Goal: Task Accomplishment & Management: Manage account settings

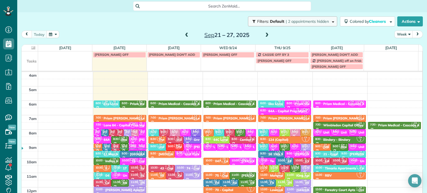
drag, startPoint x: 0, startPoint y: 0, endPoint x: 295, endPoint y: 21, distance: 295.7
click at [295, 21] on span "| 2 appointments hidden" at bounding box center [307, 21] width 43 height 5
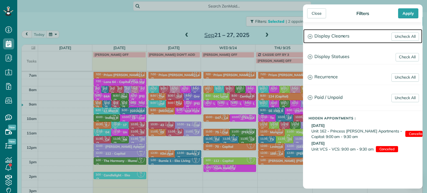
click at [326, 36] on h3 "Display Cleaners" at bounding box center [362, 36] width 119 height 14
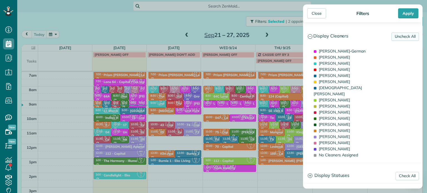
click at [402, 38] on link "Uncheck All" at bounding box center [405, 37] width 28 height 8
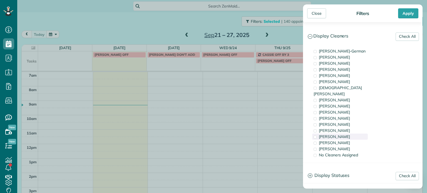
click at [334, 134] on span "[PERSON_NAME]" at bounding box center [334, 136] width 31 height 5
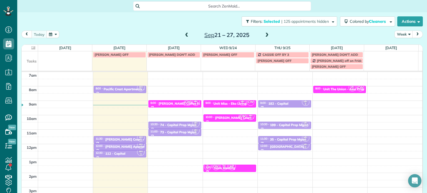
click at [107, 135] on div "Close Filters Apply Check All Display Cleaners [PERSON_NAME]-German [PERSON_NAM…" at bounding box center [213, 96] width 427 height 193
click at [119, 88] on div "Pacific Crest Apartments - Mainlander" at bounding box center [133, 89] width 59 height 4
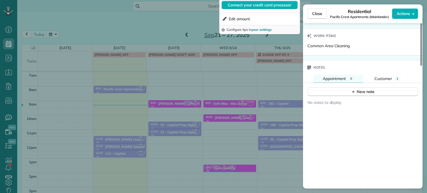
scroll to position [421, 0]
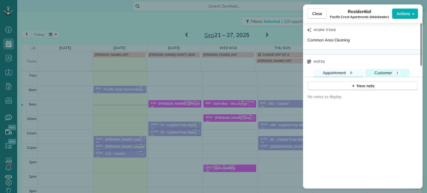
click at [376, 72] on span "Customer" at bounding box center [383, 72] width 18 height 5
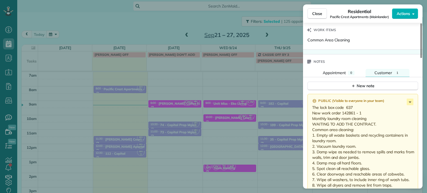
click at [168, 126] on div "Close Residential Pacific Crest Apartments (Mainlander) Actions Status Active P…" at bounding box center [213, 96] width 427 height 193
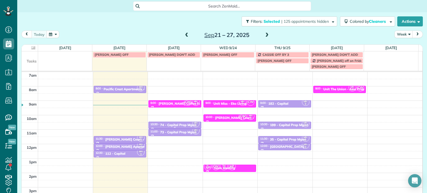
click at [169, 126] on div "74 - Capital Prop Mgmt" at bounding box center [178, 125] width 36 height 4
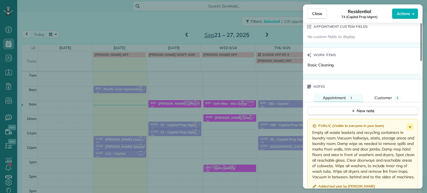
scroll to position [449, 0]
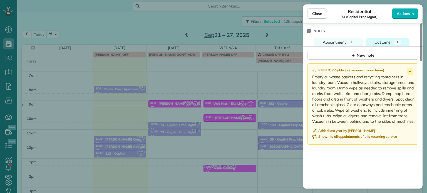
click at [383, 41] on button "Customer 1" at bounding box center [388, 42] width 44 height 8
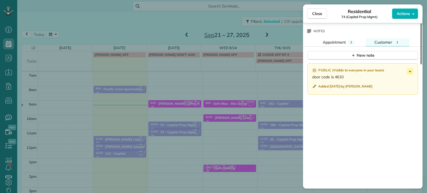
click at [197, 142] on div "Close Residential 74 (Capital Prop Mgmt) Actions Status Active 74 (Capital Prop…" at bounding box center [213, 96] width 427 height 193
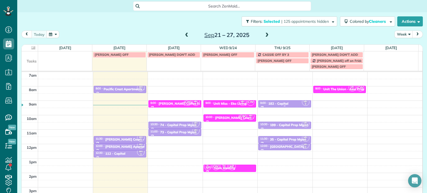
click at [287, 102] on div "9:00 - 9:30 182 - Capital" at bounding box center [284, 103] width 49 height 4
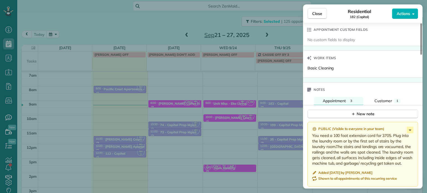
scroll to position [449, 0]
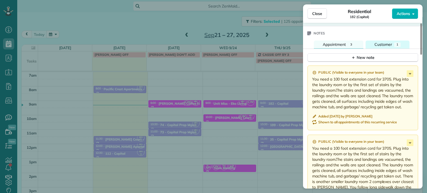
click at [393, 45] on button "Customer 1" at bounding box center [388, 45] width 44 height 8
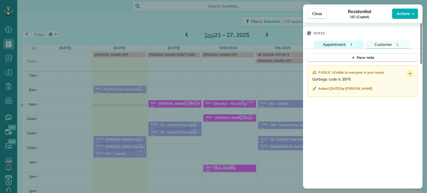
click at [343, 47] on span "Appointment" at bounding box center [334, 44] width 23 height 5
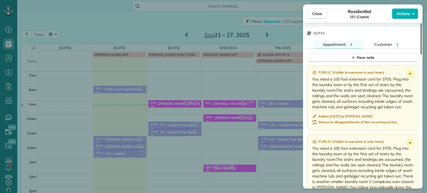
scroll to position [477, 0]
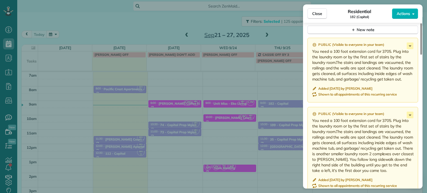
click at [267, 125] on div "Close Residential 182 (Capital) Actions Status Active 182 (Capital) · Open prof…" at bounding box center [213, 96] width 427 height 193
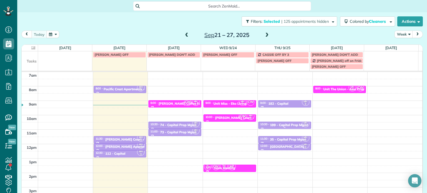
click at [273, 126] on div "199 - Capital Prop Mgmt" at bounding box center [289, 125] width 38 height 4
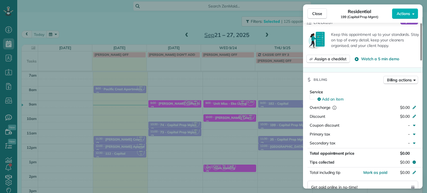
scroll to position [280, 0]
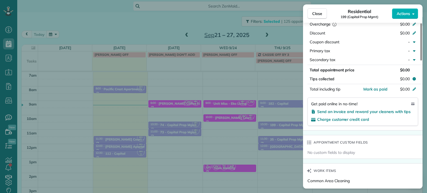
click at [263, 141] on div "Close Residential 199 (Capital Prop Mgmt) Actions Status Active 199 (Capital Pr…" at bounding box center [213, 96] width 427 height 193
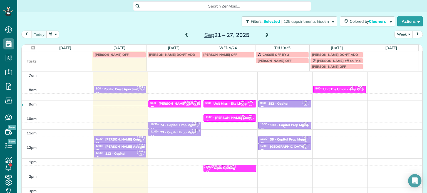
click at [284, 123] on div "199 - Capital Prop Mgmt" at bounding box center [289, 125] width 38 height 4
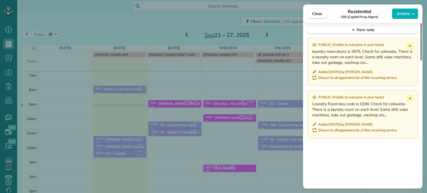
scroll to position [505, 0]
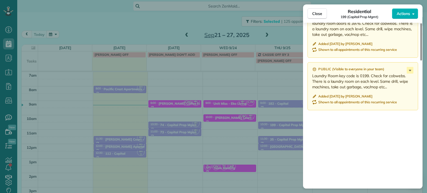
click at [279, 108] on div "Close Residential 199 (Capital Prop Mgmt) Actions Status Active 199 (Capital Pr…" at bounding box center [213, 96] width 427 height 193
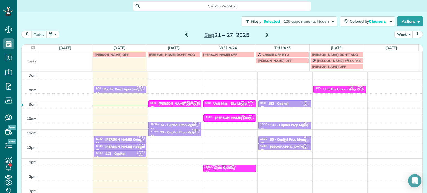
click at [278, 136] on div at bounding box center [285, 139] width 52 height 7
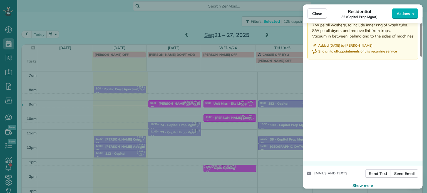
scroll to position [532, 0]
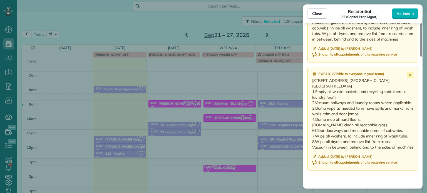
click at [267, 72] on div "Close Residential 35 (Capital Prop Mgmt) Actions Status Active 35 (Capital Prop…" at bounding box center [213, 96] width 427 height 193
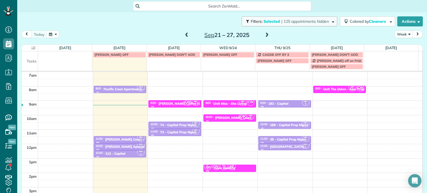
click at [300, 19] on span "| 125 appointments hidden" at bounding box center [305, 21] width 48 height 5
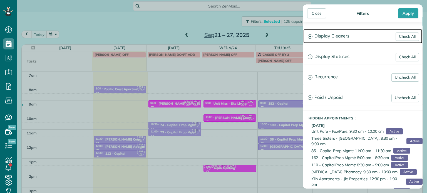
click at [338, 34] on h3 "Display Cleaners" at bounding box center [362, 36] width 119 height 14
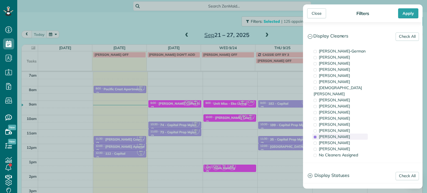
click at [343, 134] on span "[PERSON_NAME]" at bounding box center [334, 136] width 31 height 5
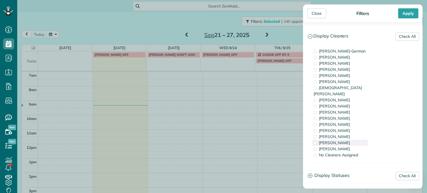
click at [346, 140] on div "[PERSON_NAME]" at bounding box center [340, 143] width 56 height 6
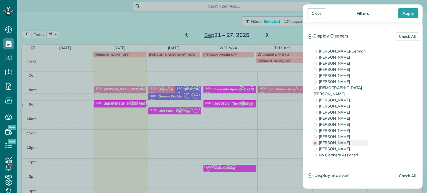
click at [346, 140] on div "[PERSON_NAME]" at bounding box center [340, 143] width 56 height 6
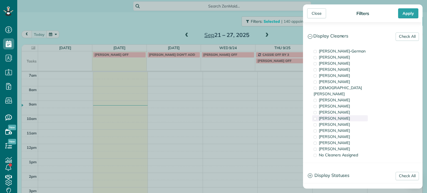
click at [350, 115] on div "[PERSON_NAME]" at bounding box center [340, 118] width 56 height 6
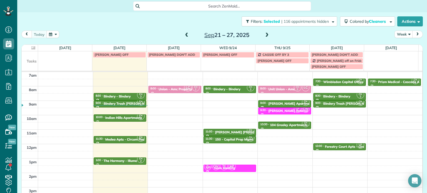
click at [168, 122] on div "Close Filters Apply Check All Display Cleaners [PERSON_NAME]-German [PERSON_NAM…" at bounding box center [213, 96] width 427 height 193
click at [121, 138] on div "Medea Apts - Circum Pacific" at bounding box center [127, 140] width 44 height 4
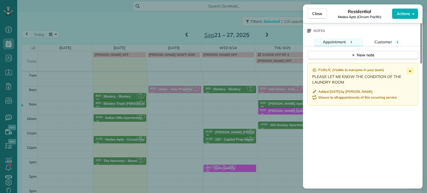
scroll to position [427, 0]
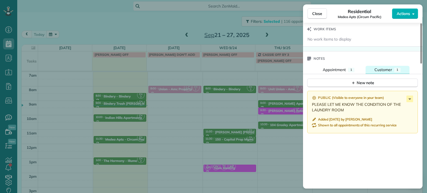
click at [388, 67] on span "Customer" at bounding box center [383, 69] width 18 height 5
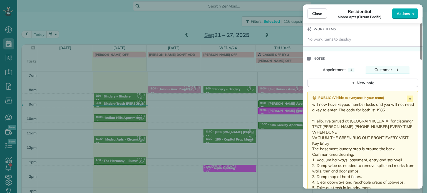
click at [224, 116] on div "Close Residential Medea Apts (Circum Pacific) Actions Status Active Medea Apts …" at bounding box center [213, 96] width 427 height 193
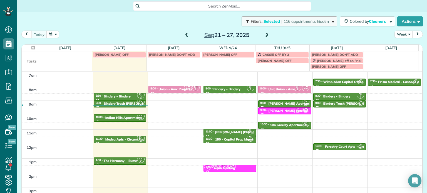
click at [287, 22] on span "| 116 appointments hidden" at bounding box center [305, 21] width 48 height 5
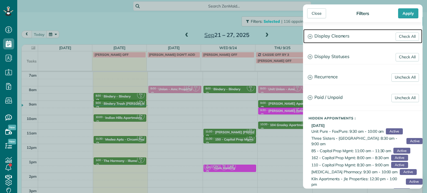
click at [337, 34] on h3 "Display Cleaners" at bounding box center [362, 36] width 119 height 14
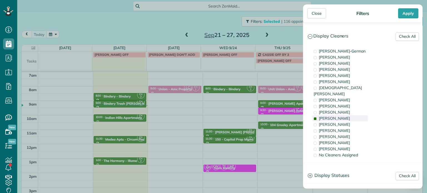
click at [334, 116] on span "[PERSON_NAME]" at bounding box center [334, 118] width 31 height 5
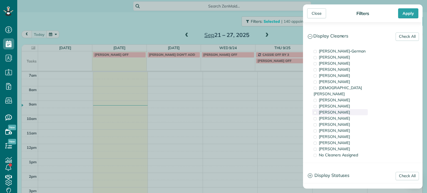
click at [342, 110] on span "[PERSON_NAME]" at bounding box center [334, 112] width 31 height 5
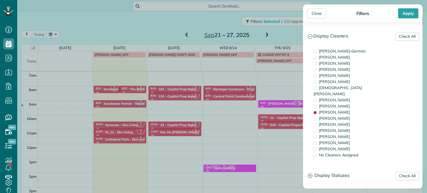
click at [188, 109] on div "Close Filters Apply Check All Display Cleaners [PERSON_NAME]-German [PERSON_NAM…" at bounding box center [213, 96] width 427 height 193
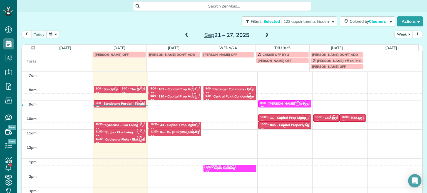
click at [283, 126] on div "045 - Capital Property Mgmt" at bounding box center [292, 125] width 44 height 4
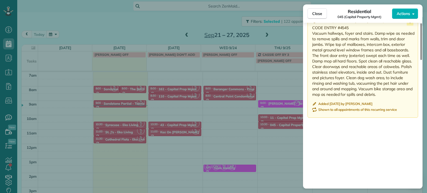
scroll to position [444, 0]
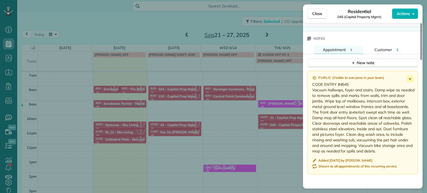
click at [284, 122] on div "Close Residential 045 (Capital Property Mgmt) Actions Status Active 045 (Capita…" at bounding box center [213, 96] width 427 height 193
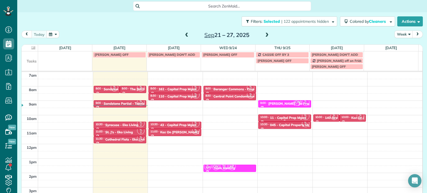
click at [282, 118] on div "11 - Capital Prop Mgmt" at bounding box center [288, 118] width 36 height 4
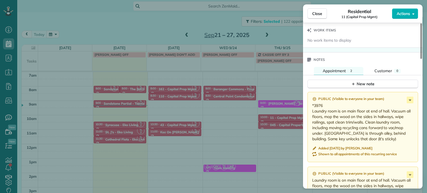
scroll to position [447, 0]
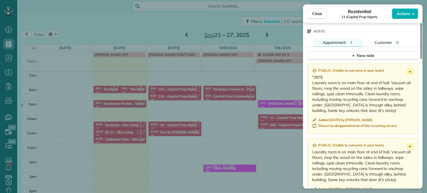
click at [287, 90] on div "Close Residential 11 (Capital Prop Mgmt) Actions Status Active 11 (Capital Prop…" at bounding box center [213, 96] width 427 height 193
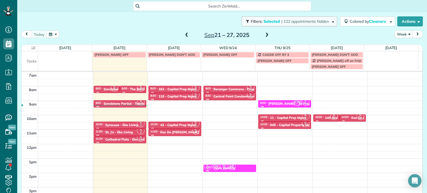
click at [305, 19] on span "| 122 appointments hidden" at bounding box center [305, 21] width 48 height 5
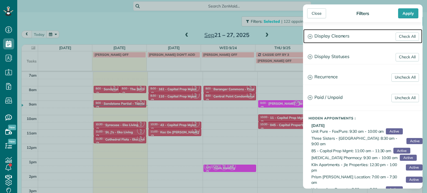
click at [345, 41] on h3 "Display Cleaners" at bounding box center [362, 36] width 119 height 14
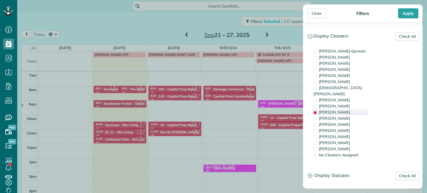
click at [346, 109] on div "[PERSON_NAME]" at bounding box center [340, 112] width 56 height 6
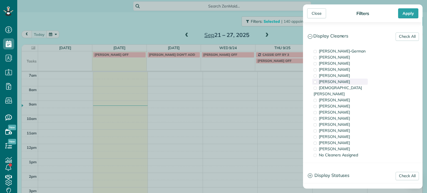
click at [340, 84] on div "[PERSON_NAME]" at bounding box center [340, 82] width 56 height 6
click at [232, 126] on div "Close Filters Apply Check All Display Cleaners [PERSON_NAME]-German [PERSON_NAM…" at bounding box center [213, 96] width 427 height 193
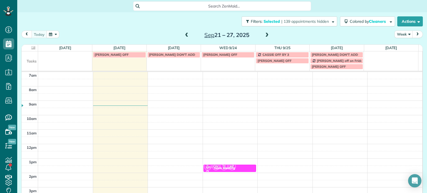
click at [186, 34] on span at bounding box center [187, 35] width 6 height 5
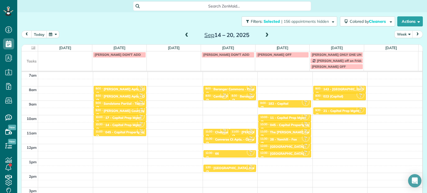
click at [264, 35] on span at bounding box center [267, 35] width 6 height 5
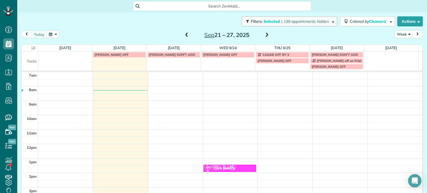
click at [304, 23] on span "| 139 appointments hidden" at bounding box center [305, 21] width 48 height 5
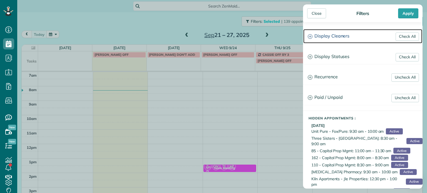
click at [349, 31] on h3 "Display Cleaners" at bounding box center [362, 36] width 119 height 14
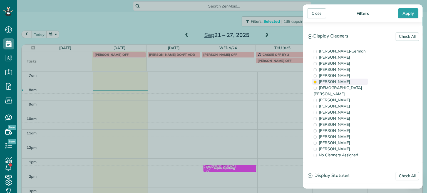
click at [344, 80] on span "[PERSON_NAME]" at bounding box center [334, 81] width 31 height 5
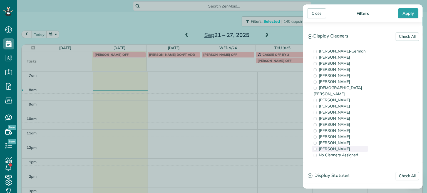
click at [351, 146] on div "[PERSON_NAME]" at bounding box center [340, 149] width 56 height 6
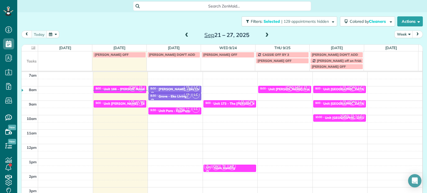
click at [252, 126] on div "Close Filters Apply Check All Display Cleaners [PERSON_NAME]-German [PERSON_NAM…" at bounding box center [213, 96] width 427 height 193
click at [294, 23] on span "| 129 appointments hidden" at bounding box center [305, 21] width 48 height 5
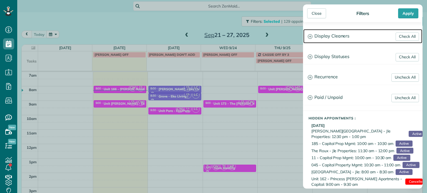
click at [338, 38] on h3 "Display Cleaners" at bounding box center [362, 36] width 119 height 14
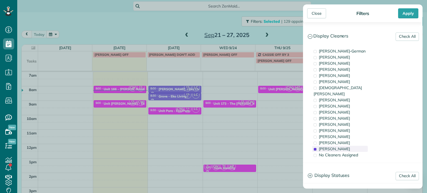
click at [339, 146] on span "[PERSON_NAME]" at bounding box center [334, 148] width 31 height 5
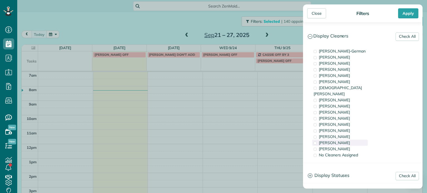
click at [338, 140] on div "[PERSON_NAME]" at bounding box center [340, 143] width 56 height 6
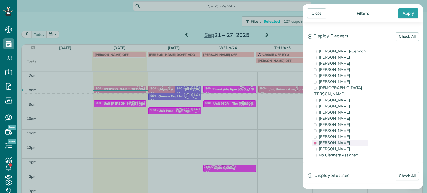
click at [338, 140] on div "[PERSON_NAME]" at bounding box center [340, 143] width 56 height 6
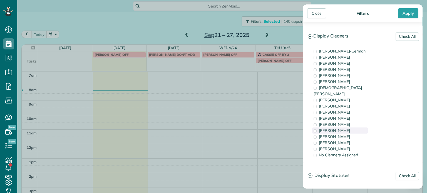
click at [339, 128] on div "[PERSON_NAME]" at bounding box center [340, 131] width 56 height 6
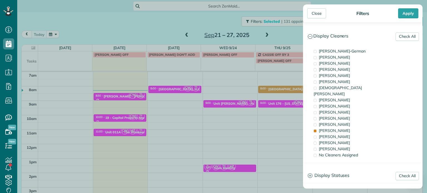
click at [282, 124] on div "Close Filters Apply Check All Display Cleaners [PERSON_NAME]-German [PERSON_NAM…" at bounding box center [213, 96] width 427 height 193
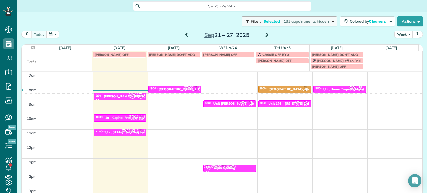
click at [317, 21] on span "| 131 appointments hidden" at bounding box center [305, 21] width 48 height 5
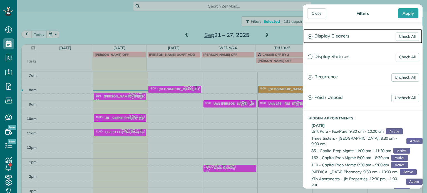
click at [330, 34] on h3 "Display Cleaners" at bounding box center [362, 36] width 119 height 14
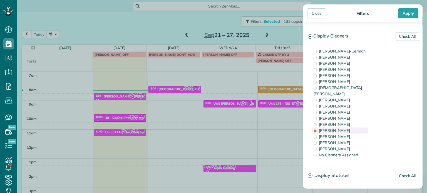
click at [354, 128] on div "[PERSON_NAME]" at bounding box center [340, 131] width 56 height 6
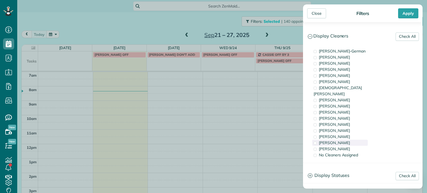
click at [339, 140] on div "[PERSON_NAME]" at bounding box center [340, 143] width 56 height 6
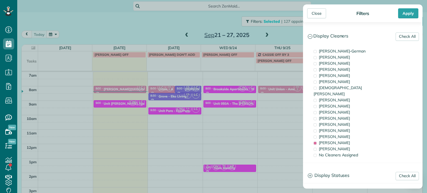
click at [163, 110] on div "Close Filters Apply Check All Display Cleaners [PERSON_NAME]-German [PERSON_NAM…" at bounding box center [213, 96] width 427 height 193
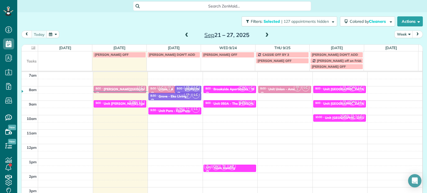
click at [189, 32] on div "[DATE] – [DATE]" at bounding box center [226, 35] width 89 height 9
click at [185, 34] on span at bounding box center [187, 35] width 6 height 5
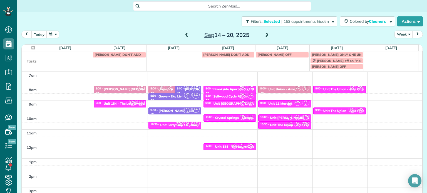
click at [337, 113] on div at bounding box center [340, 113] width 52 height 2
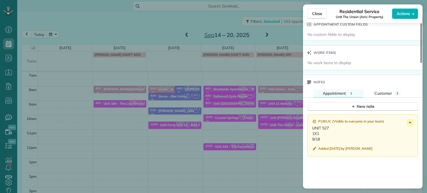
scroll to position [420, 0]
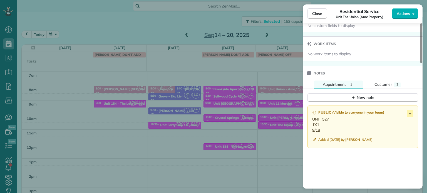
click at [294, 35] on div "Close Residential Service Unit The Union (Amc Property) Actions Status Active U…" at bounding box center [213, 96] width 427 height 193
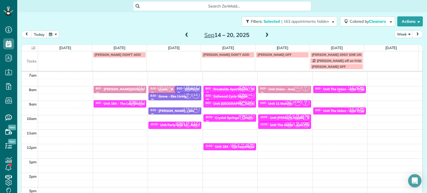
click at [336, 89] on div "Unit The Union - Amc Property" at bounding box center [347, 89] width 48 height 4
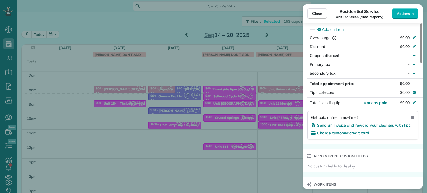
scroll to position [502, 0]
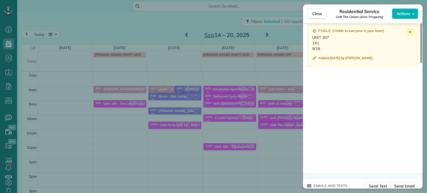
click at [268, 72] on div "Close Residential Service Unit The Union (Amc Property) Actions Status Active U…" at bounding box center [213, 96] width 427 height 193
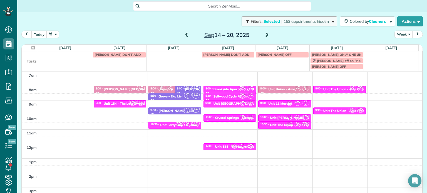
click at [294, 24] on button "Filters: Selected | 163 appointments hidden" at bounding box center [290, 21] width 96 height 10
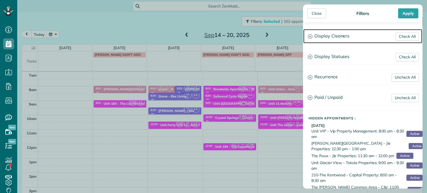
click at [321, 40] on h3 "Display Cleaners" at bounding box center [362, 36] width 119 height 14
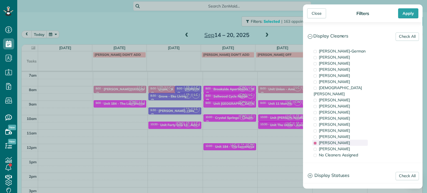
click at [325, 140] on span "[PERSON_NAME]" at bounding box center [334, 142] width 31 height 5
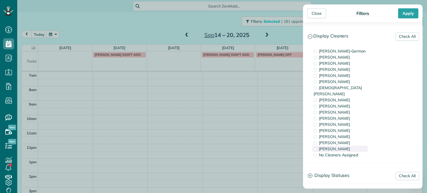
click at [328, 146] on div "[PERSON_NAME]" at bounding box center [340, 149] width 56 height 6
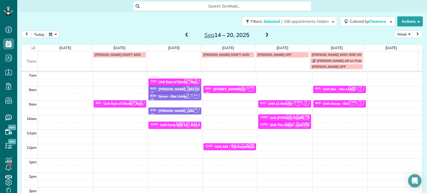
click at [289, 118] on div "Close Filters Apply Check All Display Cleaners [PERSON_NAME]-German [PERSON_NAM…" at bounding box center [213, 96] width 427 height 193
click at [247, 146] on span "CW" at bounding box center [251, 145] width 8 height 8
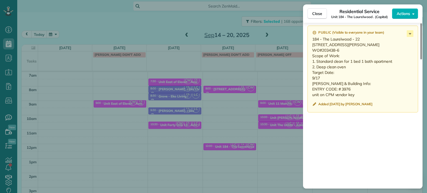
scroll to position [481, 0]
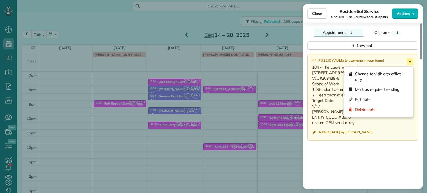
click at [410, 64] on icon at bounding box center [410, 61] width 7 height 7
click at [383, 98] on div "Edit note" at bounding box center [379, 100] width 64 height 10
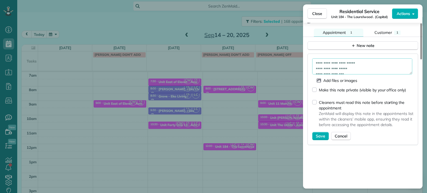
click at [376, 69] on textarea "**********" at bounding box center [362, 66] width 100 height 16
type textarea "**********"
click at [316, 138] on span "Save" at bounding box center [320, 136] width 9 height 6
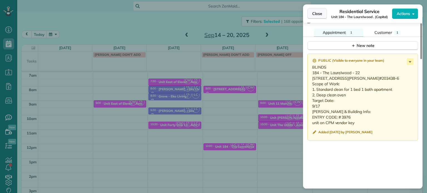
click at [317, 14] on span "Close" at bounding box center [317, 14] width 10 height 6
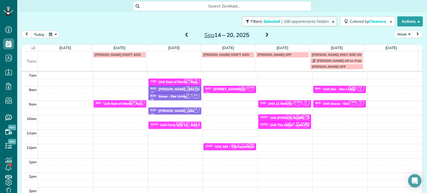
click at [282, 23] on span "| 168 appointments hidden" at bounding box center [305, 21] width 48 height 5
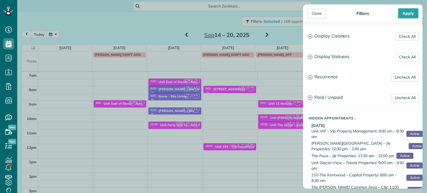
click at [328, 43] on div "Check All Display Cleaners [PERSON_NAME]-German [PERSON_NAME] [PERSON_NAME] [PE…" at bounding box center [363, 36] width 120 height 15
click at [330, 39] on h3 "Display Cleaners" at bounding box center [362, 36] width 119 height 14
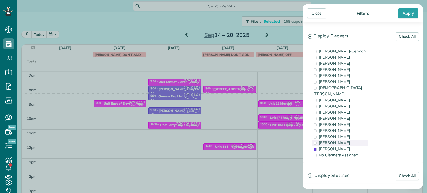
click at [344, 140] on div "[PERSON_NAME]" at bounding box center [340, 143] width 56 height 6
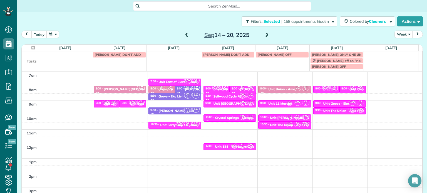
click at [281, 94] on div "Close Filters Apply Check All Display Cleaners [PERSON_NAME]-German [PERSON_NAM…" at bounding box center [213, 96] width 427 height 193
click at [349, 89] on span "LC" at bounding box center [353, 88] width 8 height 8
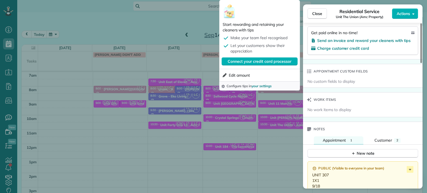
scroll to position [393, 0]
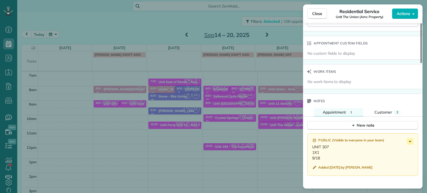
click at [289, 110] on div "Close Residential Service Unit The Union (Amc Property) Actions Status Active U…" at bounding box center [213, 96] width 427 height 193
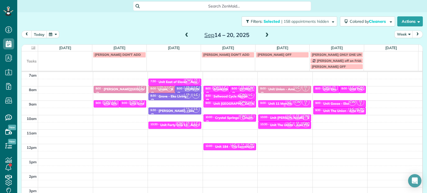
click at [286, 105] on span "LC" at bounding box center [290, 102] width 8 height 8
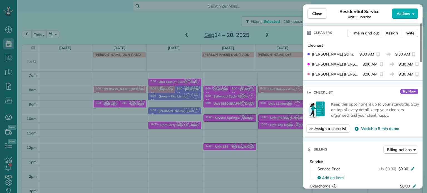
scroll to position [253, 0]
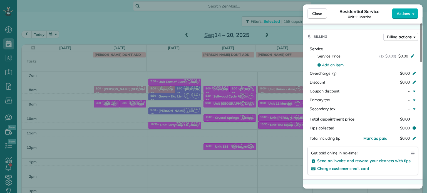
click at [266, 115] on div "Close Residential Service Unit 11 Marche Actions Status Active Unit 11 Marche ·…" at bounding box center [213, 96] width 427 height 193
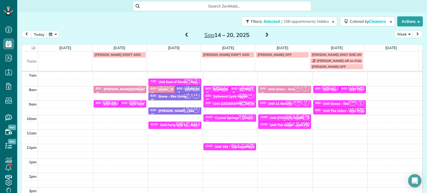
click at [274, 117] on div "Unit [PERSON_NAME] - Eko Living" at bounding box center [296, 118] width 53 height 4
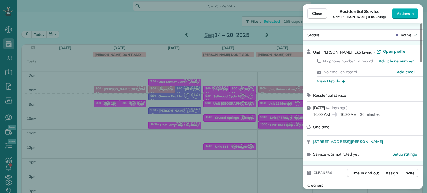
click at [274, 117] on div "Close Residential Service Unit [PERSON_NAME] (Eko Living) Actions Status Active…" at bounding box center [213, 96] width 427 height 193
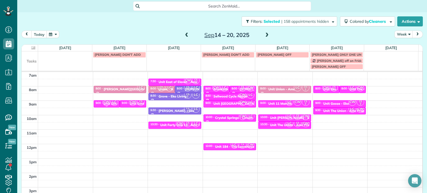
click at [106, 103] on span "CW" at bounding box center [107, 102] width 8 height 8
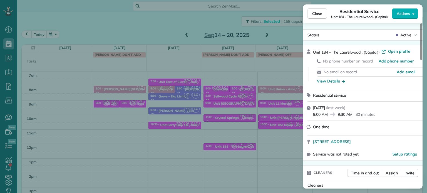
click at [168, 130] on div "Close Residential Service Unit 184 - [GEOGRAPHIC_DATA] . (Capital) Actions Stat…" at bounding box center [213, 96] width 427 height 193
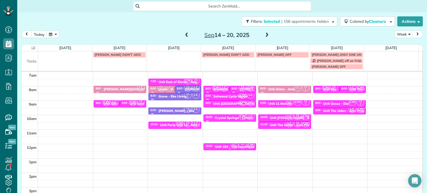
click at [217, 145] on div "Unit 184 - The Laurelwood . - Capital" at bounding box center [243, 147] width 57 height 4
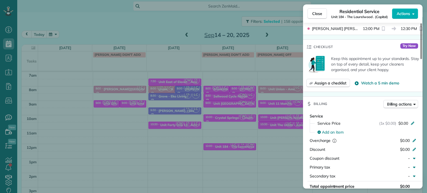
scroll to position [195, 0]
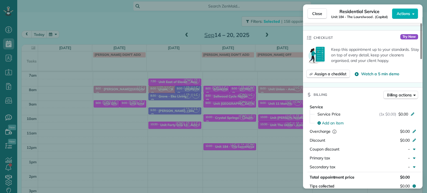
click at [186, 115] on div "Close Residential Service Unit 184 - [GEOGRAPHIC_DATA] . (Capital) Actions Stat…" at bounding box center [213, 96] width 427 height 193
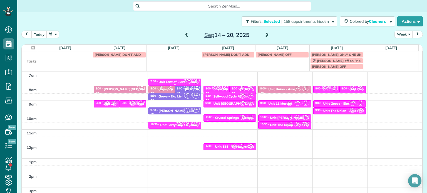
click at [185, 80] on span "CW" at bounding box center [188, 81] width 8 height 8
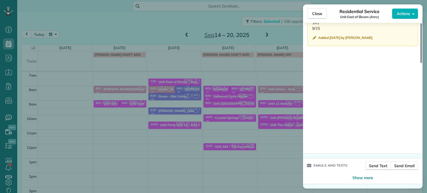
scroll to position [439, 0]
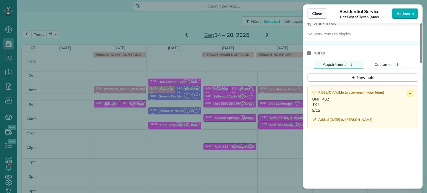
drag, startPoint x: 311, startPoint y: 12, endPoint x: 308, endPoint y: 16, distance: 5.7
click at [311, 12] on button "Close" at bounding box center [316, 13] width 19 height 11
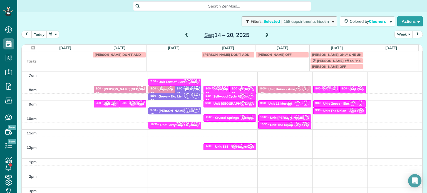
click at [303, 21] on span "| 158 appointments hidden" at bounding box center [305, 21] width 48 height 5
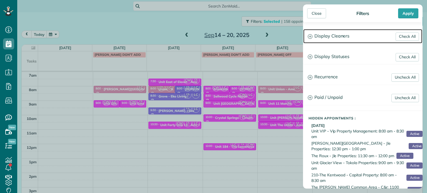
click at [326, 35] on h3 "Display Cleaners" at bounding box center [362, 36] width 119 height 14
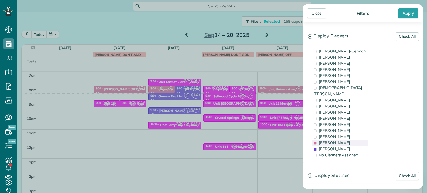
drag, startPoint x: 342, startPoint y: 135, endPoint x: 346, endPoint y: 143, distance: 8.1
click at [342, 140] on span "[PERSON_NAME]" at bounding box center [334, 142] width 31 height 5
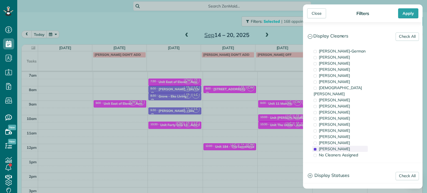
click at [346, 146] on div "[PERSON_NAME]" at bounding box center [340, 149] width 56 height 6
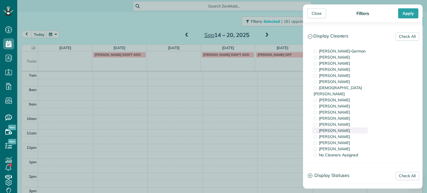
click at [344, 128] on div "[PERSON_NAME]" at bounding box center [340, 131] width 56 height 6
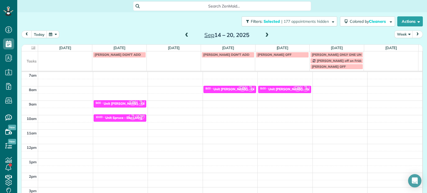
click at [282, 118] on div "Close Filters Apply Check All Display Cleaners [PERSON_NAME]-German [PERSON_NAM…" at bounding box center [213, 96] width 427 height 193
click at [264, 36] on span at bounding box center [267, 35] width 6 height 5
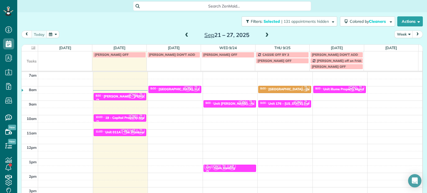
click at [186, 34] on span at bounding box center [187, 35] width 6 height 5
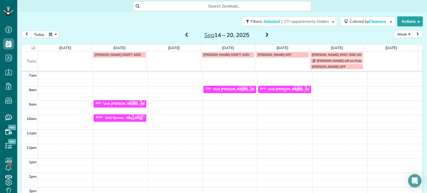
click at [278, 90] on div "Unit [PERSON_NAME] - Rcm Properties" at bounding box center [298, 89] width 61 height 4
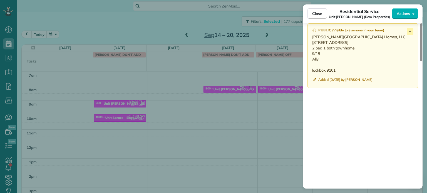
scroll to position [473, 0]
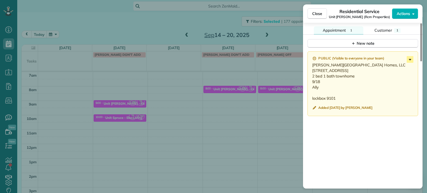
click at [409, 62] on icon at bounding box center [410, 59] width 7 height 7
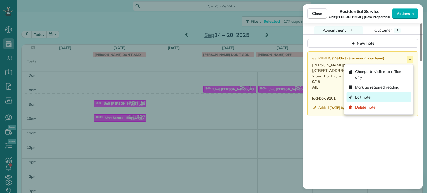
click at [379, 95] on div "Edit note" at bounding box center [379, 97] width 64 height 10
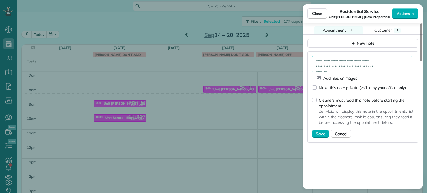
click at [384, 64] on textarea "**********" at bounding box center [362, 64] width 100 height 16
type textarea "**********"
click at [322, 134] on span "Save" at bounding box center [320, 134] width 9 height 6
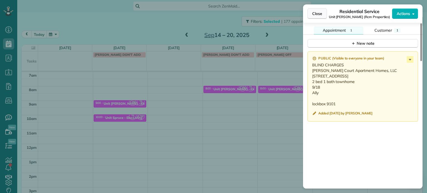
click at [318, 12] on span "Close" at bounding box center [317, 14] width 10 height 6
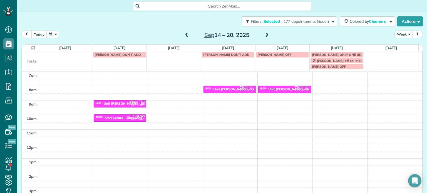
click at [266, 36] on span at bounding box center [267, 35] width 6 height 5
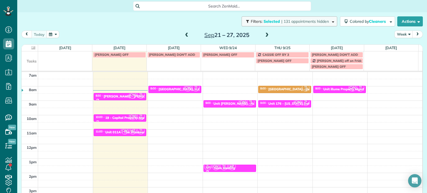
click at [295, 23] on span "| 131 appointments hidden" at bounding box center [305, 21] width 48 height 5
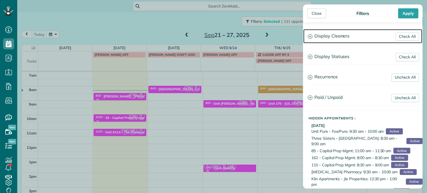
click at [330, 38] on h3 "Display Cleaners" at bounding box center [362, 36] width 119 height 14
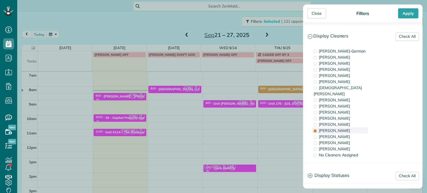
click at [335, 128] on span "[PERSON_NAME]" at bounding box center [334, 130] width 31 height 5
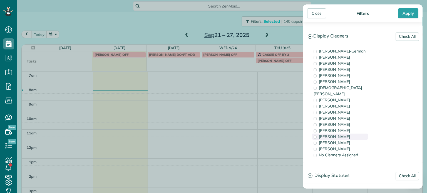
click at [336, 134] on span "[PERSON_NAME]" at bounding box center [334, 136] width 31 height 5
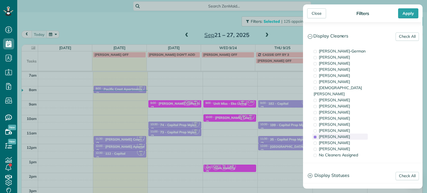
click at [338, 134] on span "[PERSON_NAME]" at bounding box center [334, 136] width 31 height 5
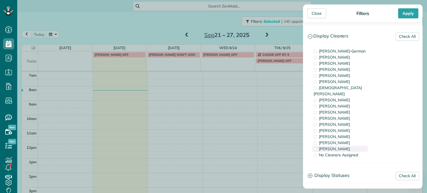
click at [346, 146] on div "[PERSON_NAME]" at bounding box center [340, 149] width 56 height 6
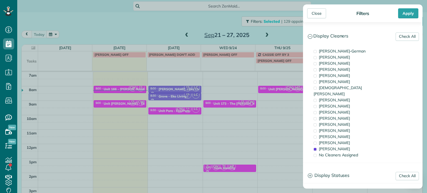
click at [142, 126] on div "Close Filters Apply Check All Display Cleaners [PERSON_NAME]-German [PERSON_NAM…" at bounding box center [213, 96] width 427 height 193
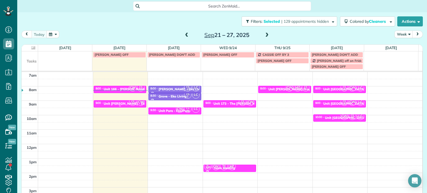
click at [129, 103] on small "2" at bounding box center [132, 103] width 7 height 5
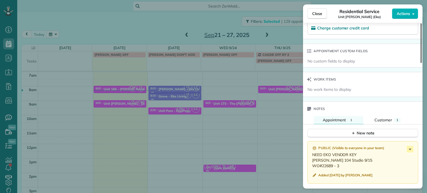
scroll to position [327, 0]
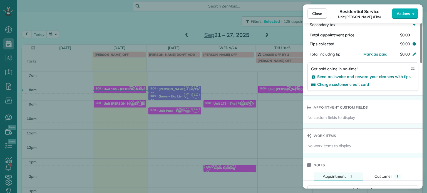
click at [211, 131] on div "Close Residential Service Unit [PERSON_NAME] (Eko) Actions Status Active Unit […" at bounding box center [213, 96] width 427 height 193
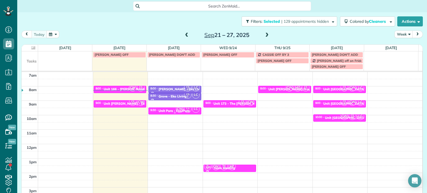
click at [184, 110] on small "2" at bounding box center [187, 111] width 7 height 5
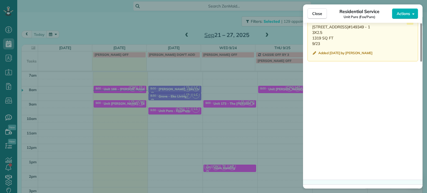
scroll to position [466, 0]
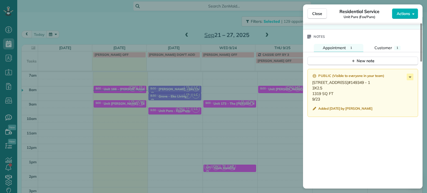
click at [172, 113] on div "Close Residential Service Unit Pure (Fox/Pure) Actions Status Active Unit Pure …" at bounding box center [213, 96] width 427 height 193
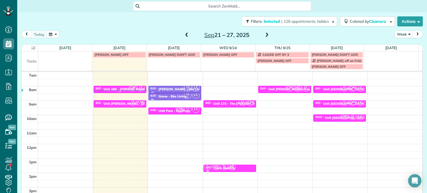
click at [120, 88] on div "Unit 166 - [PERSON_NAME][GEOGRAPHIC_DATA] - Capital" at bounding box center [150, 89] width 92 height 4
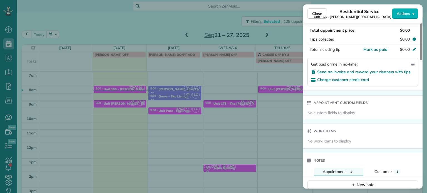
scroll to position [449, 0]
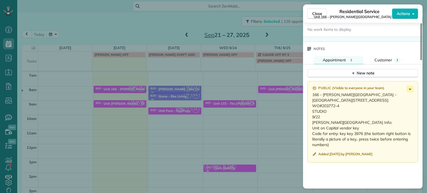
click at [152, 125] on div "Close Residential Service Unit [STREET_ADDRESS][PERSON_NAME] (Capital) Actions …" at bounding box center [213, 96] width 427 height 193
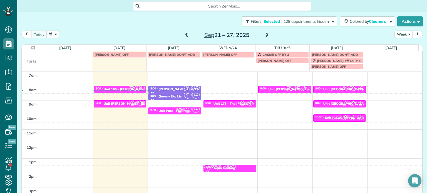
click at [137, 88] on small "2" at bounding box center [140, 89] width 7 height 5
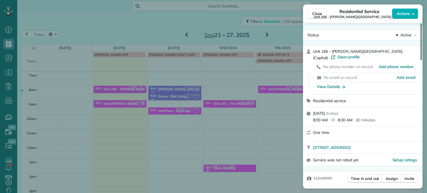
drag, startPoint x: 171, startPoint y: 136, endPoint x: 175, endPoint y: 135, distance: 4.4
click at [172, 136] on div "Close Residential Service Unit [STREET_ADDRESS][PERSON_NAME] (Capital) Actions …" at bounding box center [213, 96] width 427 height 193
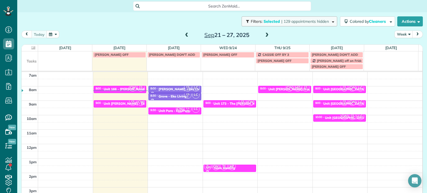
click at [293, 22] on span "| 129 appointments hidden" at bounding box center [305, 21] width 48 height 5
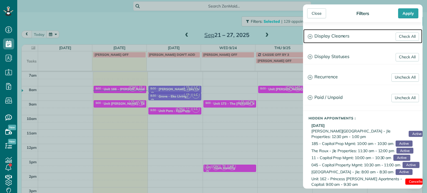
click at [324, 30] on h3 "Display Cleaners" at bounding box center [362, 36] width 119 height 14
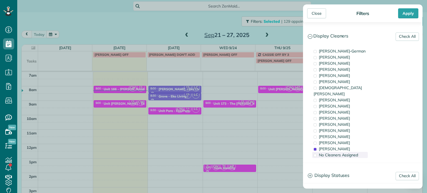
click at [350, 153] on span "No Cleaners Assigned" at bounding box center [338, 155] width 39 height 5
click at [350, 146] on div "[PERSON_NAME]" at bounding box center [340, 149] width 56 height 6
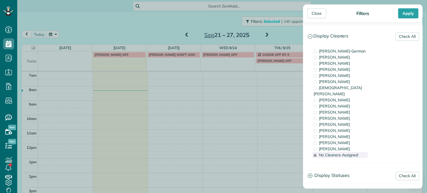
click at [349, 153] on span "No Cleaners Assigned" at bounding box center [338, 155] width 39 height 5
click at [343, 128] on div "[PERSON_NAME]" at bounding box center [340, 131] width 56 height 6
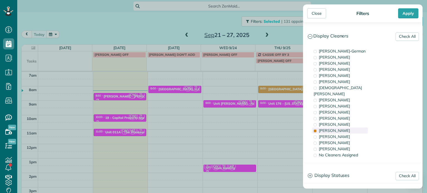
click at [341, 128] on div "[PERSON_NAME]" at bounding box center [340, 131] width 56 height 6
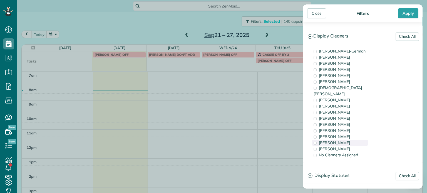
click at [339, 140] on span "[PERSON_NAME]" at bounding box center [334, 142] width 31 height 5
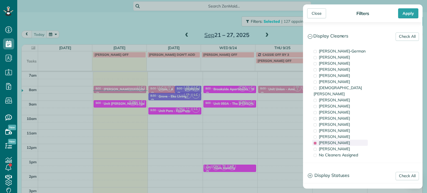
click at [338, 140] on span "[PERSON_NAME]" at bounding box center [334, 142] width 31 height 5
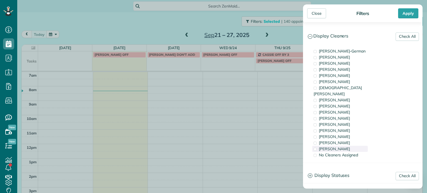
click at [339, 146] on span "[PERSON_NAME]" at bounding box center [334, 148] width 31 height 5
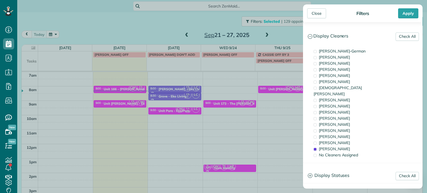
click at [117, 125] on div "Close Filters Apply Check All Display Cleaners [PERSON_NAME]-German [PERSON_NAM…" at bounding box center [213, 96] width 427 height 193
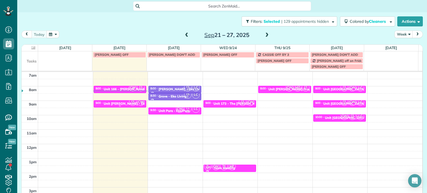
click at [118, 106] on div at bounding box center [120, 106] width 52 height 2
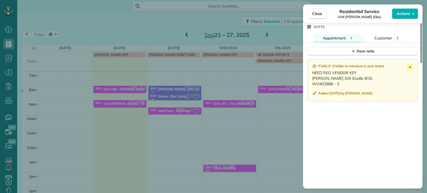
scroll to position [474, 0]
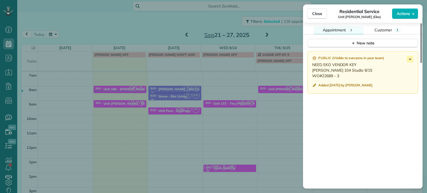
click at [276, 106] on div "Close Residential Service Unit [PERSON_NAME] (Eko) Actions Status Active Unit […" at bounding box center [213, 96] width 427 height 193
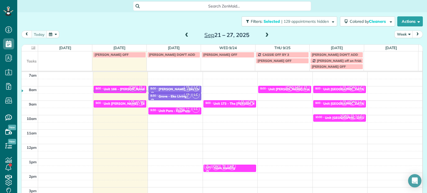
click at [264, 35] on span at bounding box center [267, 35] width 6 height 5
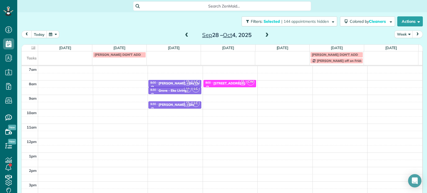
click at [184, 35] on span at bounding box center [187, 35] width 6 height 5
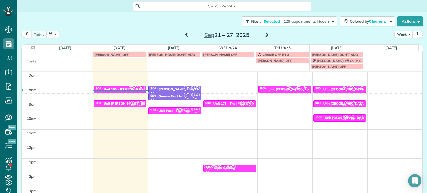
click at [129, 102] on small "2" at bounding box center [132, 103] width 7 height 5
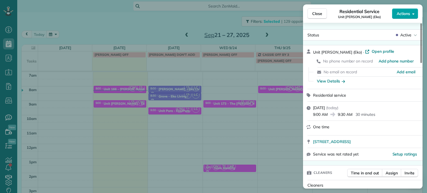
click at [410, 16] on button "Actions" at bounding box center [405, 13] width 26 height 11
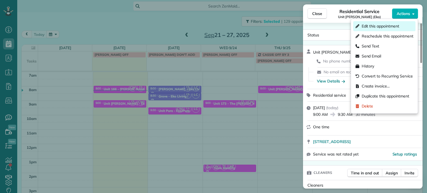
click at [399, 26] on span "Edit this appointment" at bounding box center [381, 26] width 38 height 6
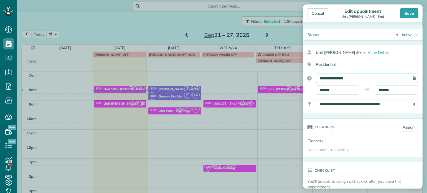
click at [361, 78] on input "**********" at bounding box center [367, 78] width 102 height 9
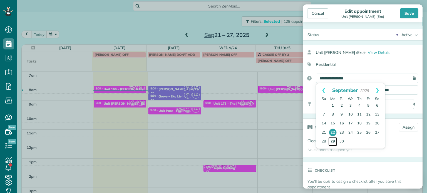
click at [332, 140] on link "29" at bounding box center [332, 141] width 9 height 9
type input "**********"
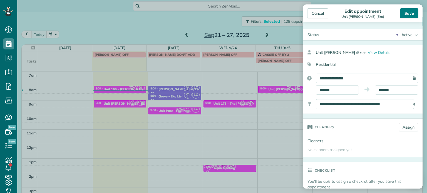
click at [411, 10] on div "Save" at bounding box center [409, 13] width 18 height 10
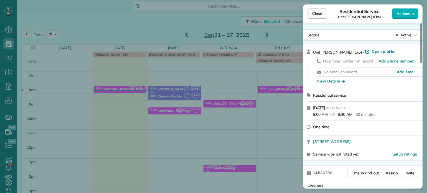
click at [321, 11] on span "Close" at bounding box center [317, 14] width 10 height 6
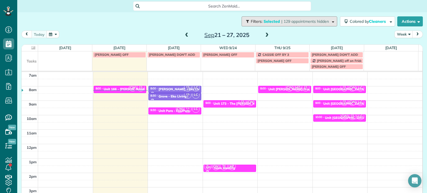
click at [304, 20] on span "| 129 appointments hidden" at bounding box center [305, 21] width 48 height 5
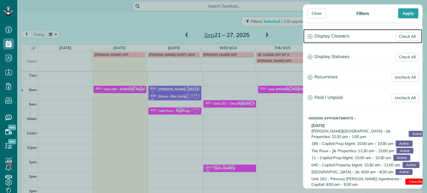
click at [352, 40] on h3 "Display Cleaners" at bounding box center [362, 36] width 119 height 14
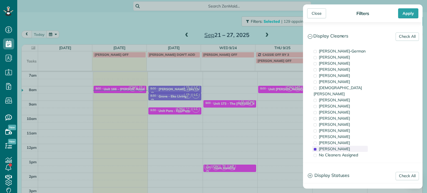
click at [345, 146] on div "[PERSON_NAME]" at bounding box center [340, 149] width 56 height 6
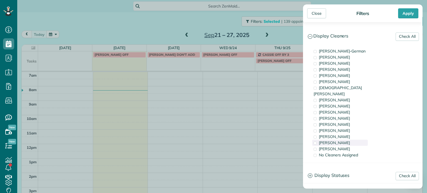
click at [343, 140] on span "[PERSON_NAME]" at bounding box center [334, 142] width 31 height 5
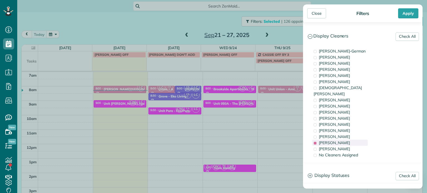
click at [344, 140] on div "[PERSON_NAME]" at bounding box center [340, 143] width 56 height 6
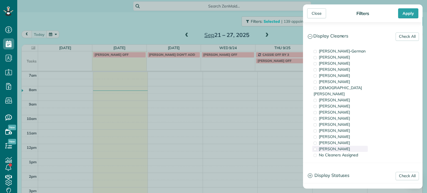
click at [346, 146] on div "[PERSON_NAME]" at bounding box center [340, 149] width 56 height 6
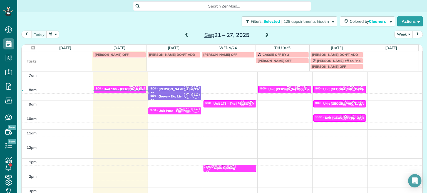
click at [265, 89] on div "Close Filters Apply Check All Display Cleaners [PERSON_NAME]-German [PERSON_NAM…" at bounding box center [213, 96] width 427 height 193
click at [266, 35] on span at bounding box center [267, 35] width 6 height 5
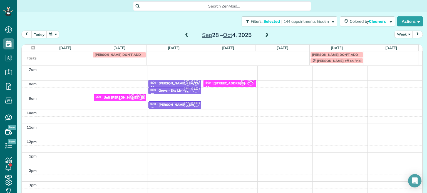
drag, startPoint x: 127, startPoint y: 98, endPoint x: 130, endPoint y: 97, distance: 3.3
click at [129, 99] on small "2" at bounding box center [132, 98] width 7 height 5
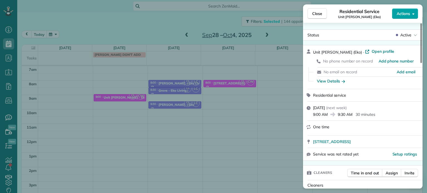
click at [396, 10] on button "Actions" at bounding box center [405, 13] width 26 height 11
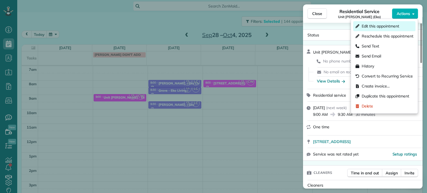
click at [391, 25] on span "Edit this appointment" at bounding box center [381, 26] width 38 height 6
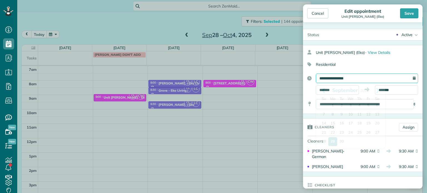
click at [363, 79] on input "**********" at bounding box center [367, 78] width 102 height 9
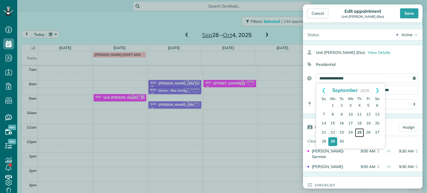
click at [359, 131] on link "25" at bounding box center [359, 132] width 9 height 9
type input "**********"
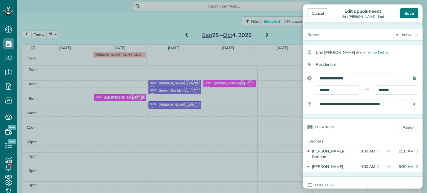
click at [413, 15] on div "Save" at bounding box center [409, 13] width 18 height 10
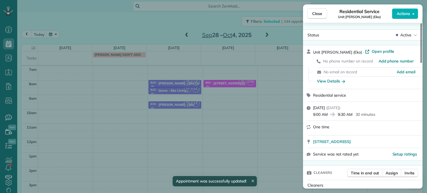
drag, startPoint x: 180, startPoint y: 23, endPoint x: 184, endPoint y: 26, distance: 4.8
click at [181, 23] on div "Close Residential Service Unit [PERSON_NAME] (Eko) Actions Status Active Unit […" at bounding box center [213, 96] width 427 height 193
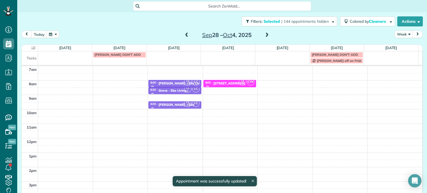
click at [185, 35] on span at bounding box center [187, 35] width 6 height 5
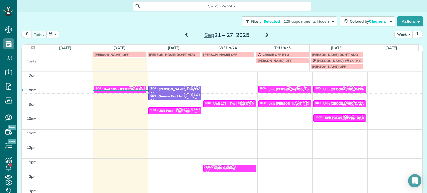
click at [287, 104] on div "9:00 - 9:30 Unit [PERSON_NAME] - Eko" at bounding box center [284, 103] width 49 height 4
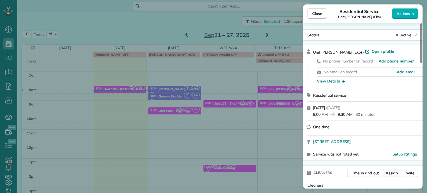
click at [391, 174] on span "Assign" at bounding box center [392, 173] width 12 height 6
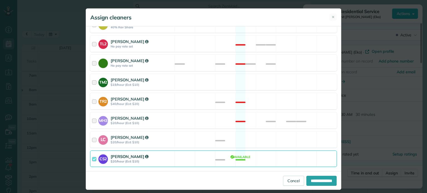
scroll to position [241, 0]
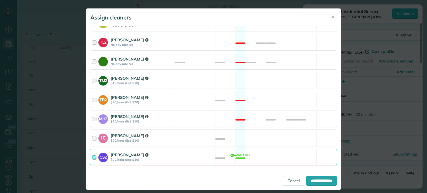
drag, startPoint x: 262, startPoint y: 149, endPoint x: 264, endPoint y: 144, distance: 5.4
click at [262, 149] on div "CS2 [PERSON_NAME] $20/hour (Est: $10) Available" at bounding box center [213, 157] width 247 height 16
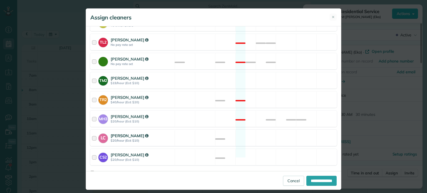
click at [266, 130] on div "LC [PERSON_NAME] $20/hour (Est: $10) Available" at bounding box center [213, 138] width 247 height 16
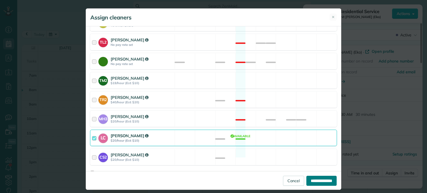
click at [313, 181] on input "**********" at bounding box center [321, 181] width 30 height 10
type input "**********"
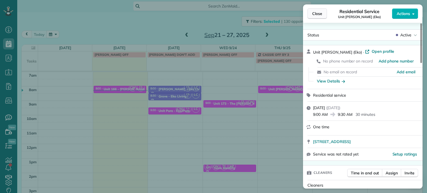
click at [322, 15] on span "Close" at bounding box center [317, 14] width 10 height 6
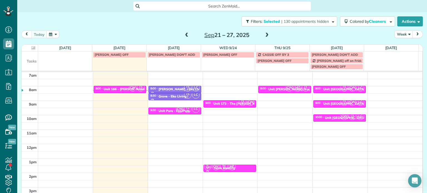
click at [311, 26] on div "Filters: Selected | 130 appointments hidden Colored by Cleaners Color by Cleane…" at bounding box center [222, 21] width 410 height 18
click at [312, 20] on span "| 130 appointments hidden" at bounding box center [305, 21] width 48 height 5
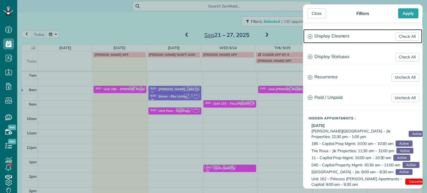
click at [331, 34] on h3 "Display Cleaners" at bounding box center [362, 36] width 119 height 14
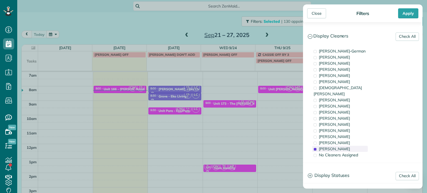
click at [342, 146] on span "[PERSON_NAME]" at bounding box center [334, 148] width 31 height 5
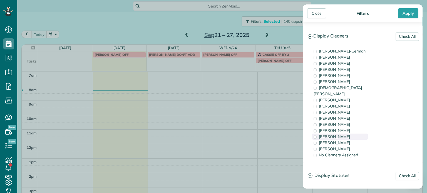
click at [342, 134] on span "[PERSON_NAME]" at bounding box center [334, 136] width 31 height 5
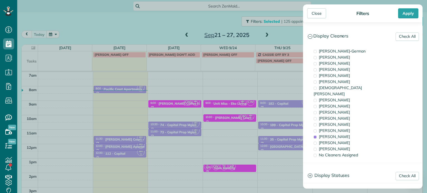
click at [213, 116] on div "Close Filters Apply Check All Display Cleaners [PERSON_NAME]-German [PERSON_NAM…" at bounding box center [213, 96] width 427 height 193
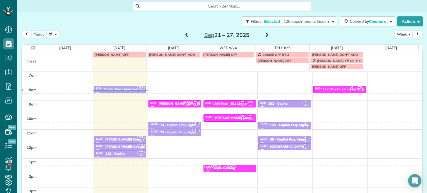
click at [219, 101] on div "9:00 - 9:30 Unit Miss - Eko Living" at bounding box center [229, 103] width 49 height 4
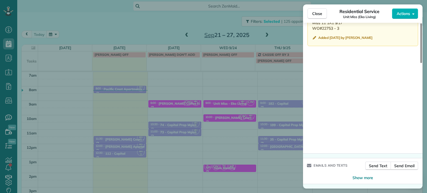
scroll to position [495, 0]
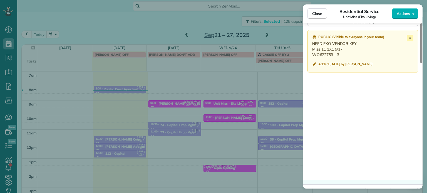
click at [250, 97] on div "Close Residential Service Unit Miss (Eko Living) Actions Status Active Unit Mis…" at bounding box center [213, 96] width 427 height 193
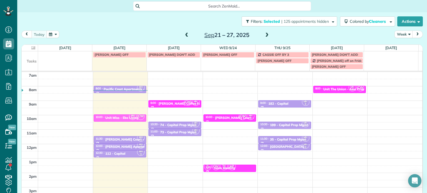
drag, startPoint x: 230, startPoint y: 104, endPoint x: 144, endPoint y: 116, distance: 87.4
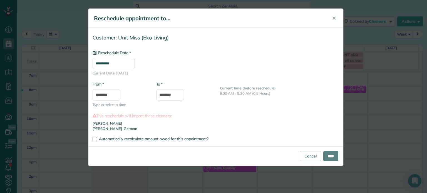
type input "**********"
click at [334, 153] on input "****" at bounding box center [330, 156] width 15 height 10
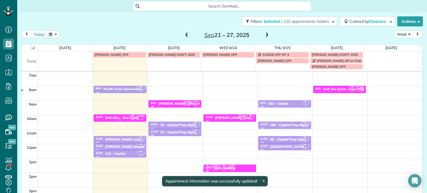
click at [117, 118] on div "Unit Miss - Eko Living" at bounding box center [121, 118] width 33 height 4
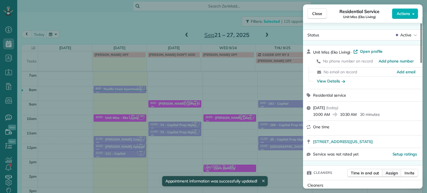
click at [393, 174] on span "Assign" at bounding box center [392, 173] width 12 height 6
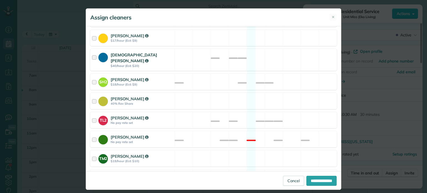
scroll to position [241, 0]
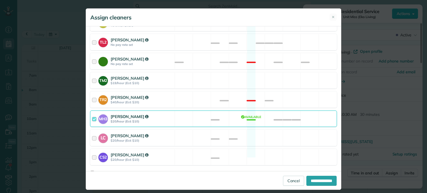
click at [264, 112] on div "MH3 [PERSON_NAME] $20/hour (Est: $10) Available" at bounding box center [213, 119] width 247 height 16
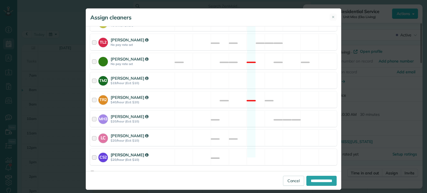
click at [276, 150] on div "CS2 [PERSON_NAME] $20/hour (Est: $10) Available" at bounding box center [213, 157] width 247 height 16
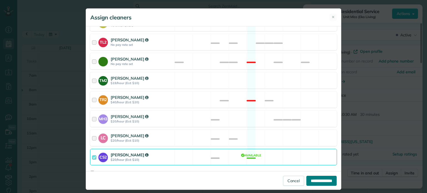
click at [318, 182] on input "**********" at bounding box center [321, 181] width 30 height 10
type input "**********"
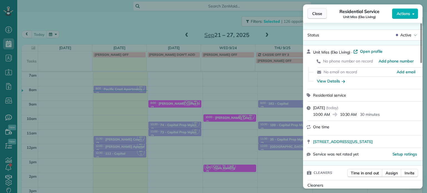
click at [320, 15] on span "Close" at bounding box center [317, 14] width 10 height 6
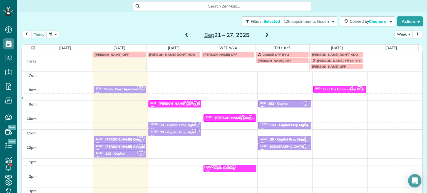
click at [265, 33] on span at bounding box center [267, 35] width 6 height 5
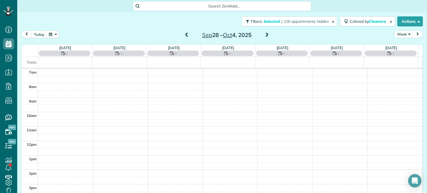
click at [265, 33] on span at bounding box center [267, 35] width 6 height 5
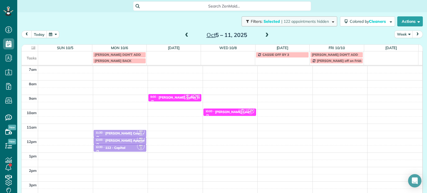
click at [274, 21] on span "Selected" at bounding box center [272, 21] width 17 height 5
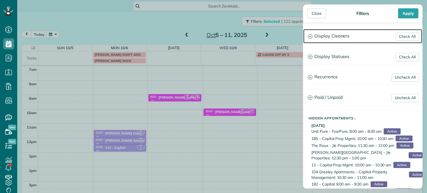
click at [326, 39] on h3 "Display Cleaners" at bounding box center [362, 36] width 119 height 14
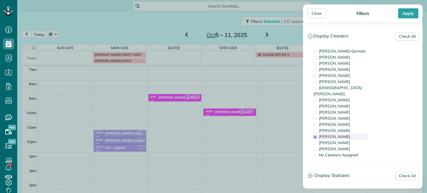
click at [350, 134] on div "[PERSON_NAME]" at bounding box center [340, 137] width 56 height 6
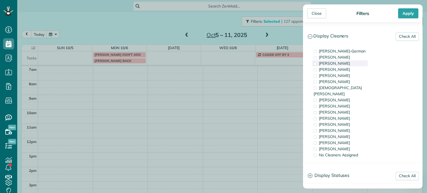
click at [343, 60] on div "[PERSON_NAME]" at bounding box center [340, 63] width 56 height 6
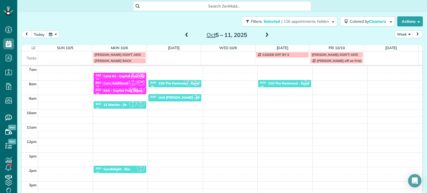
click at [257, 110] on div "Close Filters Apply Check All Display Cleaners [PERSON_NAME]-German [PERSON_NAM…" at bounding box center [213, 96] width 427 height 193
click at [237, 55] on td at bounding box center [228, 57] width 54 height 12
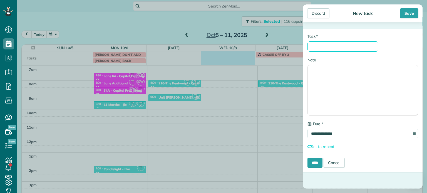
click at [333, 48] on input "* Task" at bounding box center [342, 46] width 71 height 10
type input "**********"
click at [315, 167] on input "****" at bounding box center [314, 163] width 15 height 10
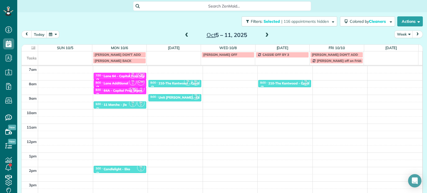
click at [185, 34] on span at bounding box center [187, 35] width 6 height 5
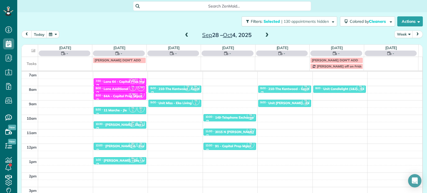
click at [186, 34] on span at bounding box center [187, 35] width 6 height 5
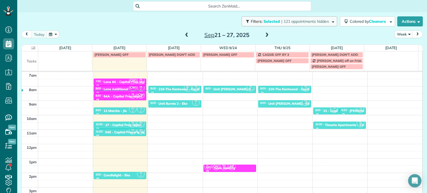
click at [281, 21] on span "| 121 appointments hidden" at bounding box center [305, 21] width 48 height 5
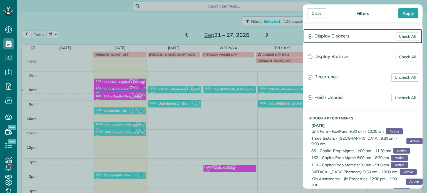
click at [329, 38] on h3 "Display Cleaners" at bounding box center [362, 36] width 119 height 14
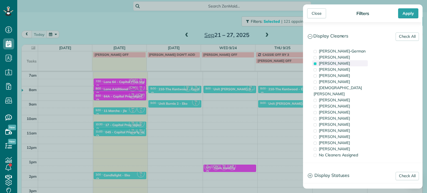
click at [334, 62] on span "[PERSON_NAME]" at bounding box center [334, 63] width 31 height 5
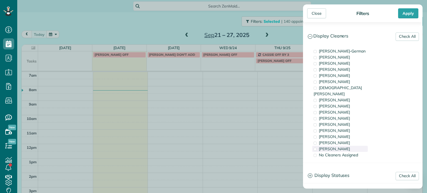
click at [356, 146] on div "[PERSON_NAME]" at bounding box center [340, 149] width 56 height 6
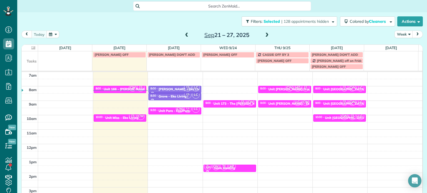
click at [258, 99] on div "Close Filters Apply Check All Display Cleaners [PERSON_NAME]-German [PERSON_NAM…" at bounding box center [213, 96] width 427 height 193
click at [312, 23] on span "| 128 appointments hidden" at bounding box center [305, 21] width 48 height 5
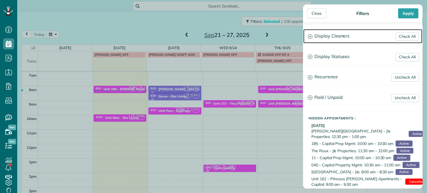
click at [336, 35] on h3 "Display Cleaners" at bounding box center [362, 36] width 119 height 14
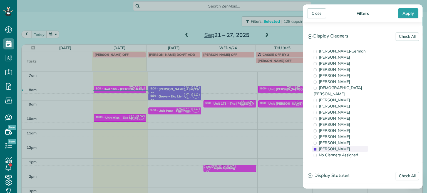
click at [339, 146] on span "[PERSON_NAME]" at bounding box center [334, 148] width 31 height 5
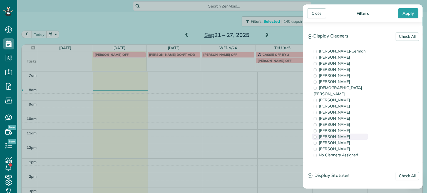
click at [339, 134] on span "[PERSON_NAME]" at bounding box center [334, 136] width 31 height 5
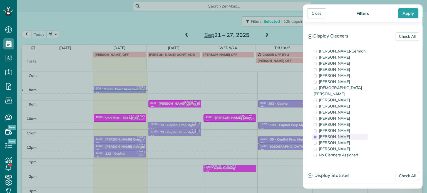
click at [339, 134] on span "[PERSON_NAME]" at bounding box center [334, 136] width 31 height 5
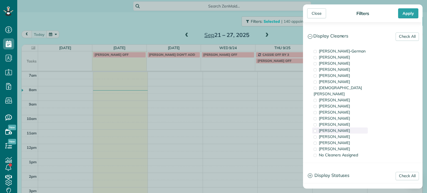
click at [340, 128] on div "[PERSON_NAME]" at bounding box center [340, 131] width 56 height 6
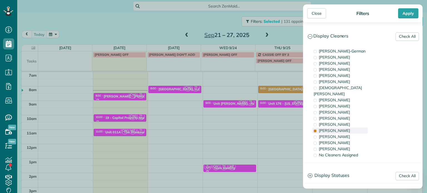
click at [340, 128] on div "[PERSON_NAME]" at bounding box center [340, 131] width 56 height 6
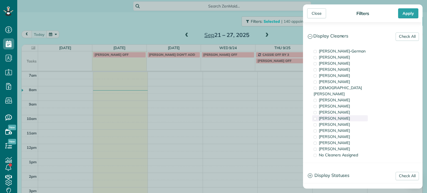
click at [342, 115] on div "[PERSON_NAME]" at bounding box center [340, 118] width 56 height 6
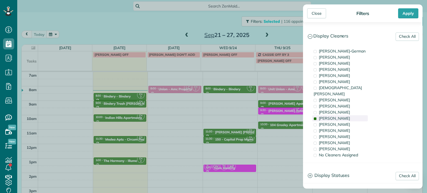
click at [342, 115] on div "[PERSON_NAME]" at bounding box center [340, 118] width 56 height 6
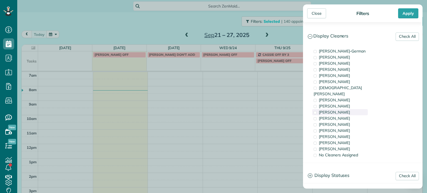
click at [342, 110] on span "[PERSON_NAME]" at bounding box center [334, 112] width 31 height 5
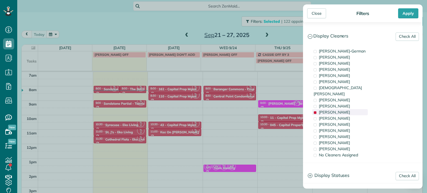
click at [342, 110] on span "[PERSON_NAME]" at bounding box center [334, 112] width 31 height 5
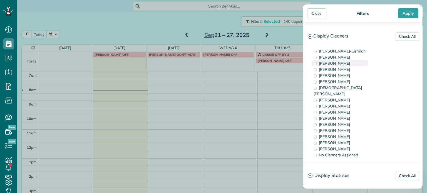
click at [338, 63] on span "[PERSON_NAME]" at bounding box center [334, 63] width 31 height 5
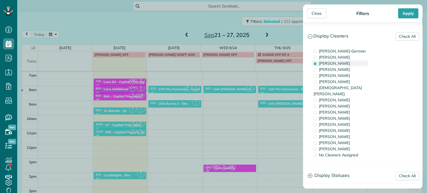
click at [338, 63] on span "[PERSON_NAME]" at bounding box center [334, 63] width 31 height 5
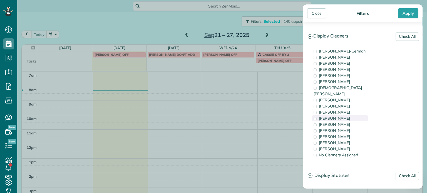
click at [338, 116] on span "[PERSON_NAME]" at bounding box center [334, 118] width 31 height 5
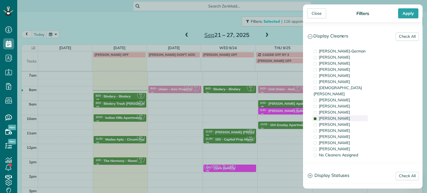
click at [338, 116] on span "[PERSON_NAME]" at bounding box center [334, 118] width 31 height 5
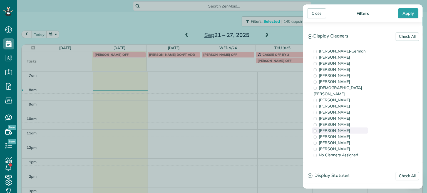
click at [337, 128] on span "[PERSON_NAME]" at bounding box center [334, 130] width 31 height 5
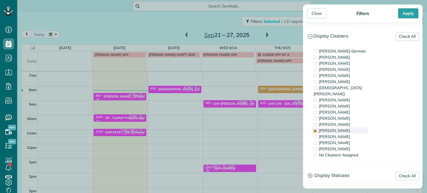
click at [337, 128] on span "[PERSON_NAME]" at bounding box center [334, 130] width 31 height 5
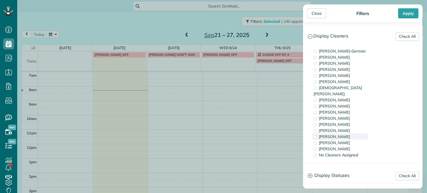
click at [339, 134] on span "[PERSON_NAME]" at bounding box center [334, 136] width 31 height 5
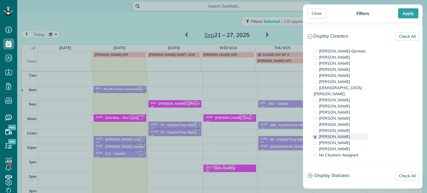
click at [339, 134] on span "[PERSON_NAME]" at bounding box center [334, 136] width 31 height 5
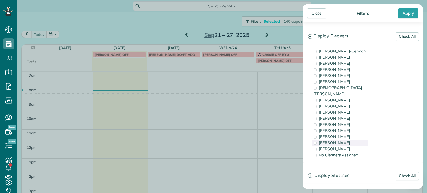
click at [339, 140] on span "[PERSON_NAME]" at bounding box center [334, 142] width 31 height 5
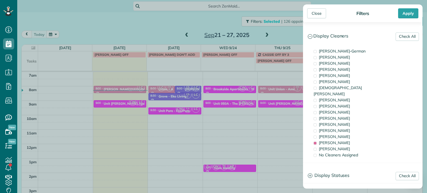
click at [281, 121] on div "Close Filters Apply Check All Display Cleaners [PERSON_NAME]-German [PERSON_NAM…" at bounding box center [213, 96] width 427 height 193
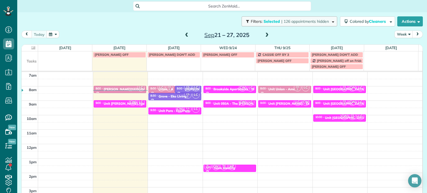
click at [309, 21] on span "| 126 appointments hidden" at bounding box center [305, 21] width 48 height 5
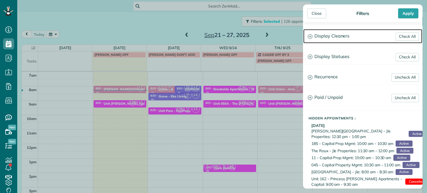
click at [324, 33] on h3 "Display Cleaners" at bounding box center [362, 36] width 119 height 14
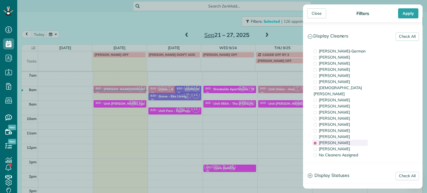
click at [334, 140] on span "[PERSON_NAME]" at bounding box center [334, 142] width 31 height 5
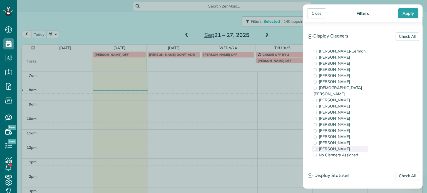
click at [333, 146] on span "[PERSON_NAME]" at bounding box center [334, 148] width 31 height 5
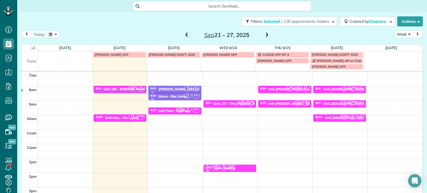
click at [269, 124] on div "Close Filters Apply Check All Display Cleaners [PERSON_NAME]-German [PERSON_NAM…" at bounding box center [213, 96] width 427 height 193
click at [265, 35] on span at bounding box center [267, 35] width 6 height 5
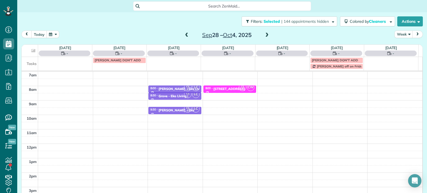
click at [186, 34] on span at bounding box center [187, 35] width 6 height 5
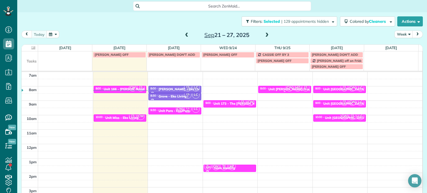
click at [278, 88] on div "Unit [PERSON_NAME] Property Management" at bounding box center [303, 89] width 70 height 4
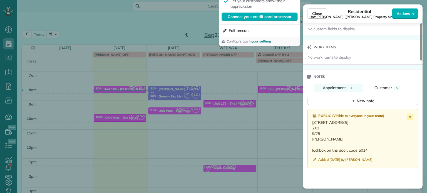
scroll to position [445, 0]
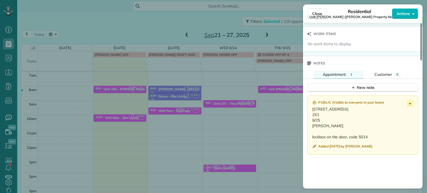
click at [270, 91] on div "Close Residential Unit [PERSON_NAME] ([PERSON_NAME] Property Management) Action…" at bounding box center [213, 96] width 427 height 193
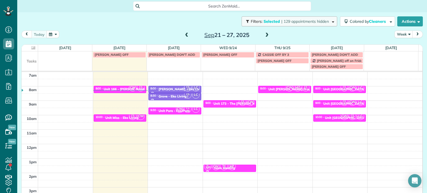
click at [299, 23] on span "| 129 appointments hidden" at bounding box center [305, 21] width 48 height 5
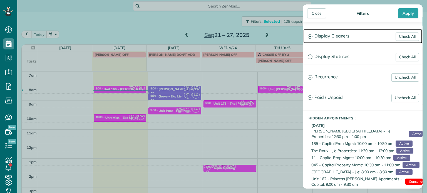
click at [331, 39] on h3 "Display Cleaners" at bounding box center [362, 36] width 119 height 14
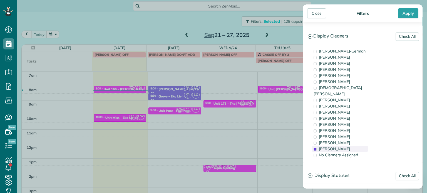
click at [352, 146] on div "[PERSON_NAME]" at bounding box center [340, 149] width 56 height 6
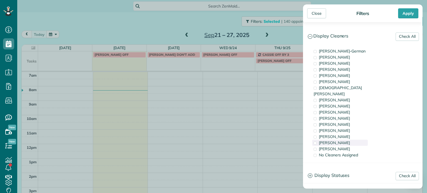
click at [352, 140] on div "[PERSON_NAME]" at bounding box center [340, 143] width 56 height 6
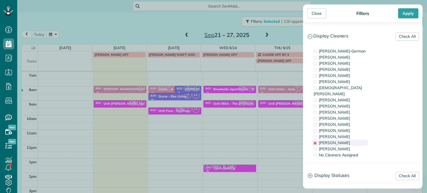
click at [352, 140] on div "[PERSON_NAME]" at bounding box center [340, 143] width 56 height 6
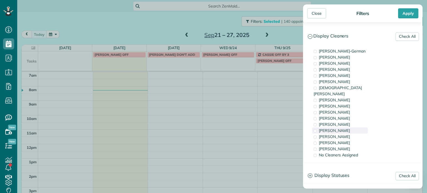
click at [349, 128] on div "[PERSON_NAME]" at bounding box center [340, 131] width 56 height 6
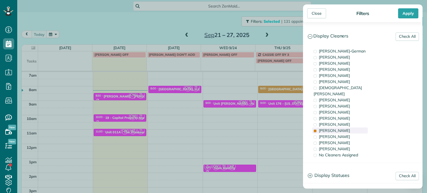
click at [349, 128] on div "[PERSON_NAME]" at bounding box center [340, 131] width 56 height 6
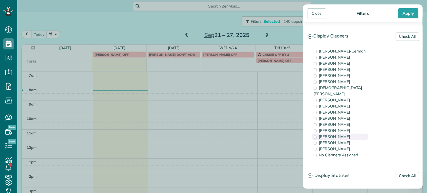
click at [349, 134] on div "[PERSON_NAME]" at bounding box center [340, 137] width 56 height 6
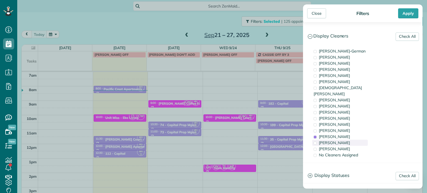
click at [347, 140] on div "[PERSON_NAME]" at bounding box center [340, 143] width 56 height 6
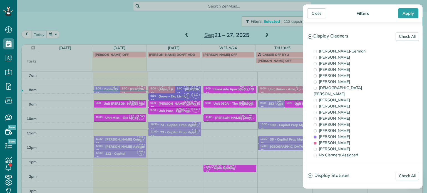
click at [232, 134] on div "Close Filters Apply Check All Display Cleaners [PERSON_NAME]-German [PERSON_NAM…" at bounding box center [213, 96] width 427 height 193
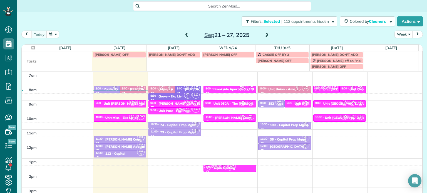
click at [231, 166] on span "MZ" at bounding box center [232, 167] width 8 height 8
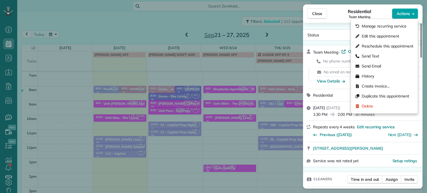
click at [401, 10] on button "Actions" at bounding box center [405, 13] width 26 height 11
click at [387, 38] on span "Edit this appointment" at bounding box center [381, 36] width 38 height 6
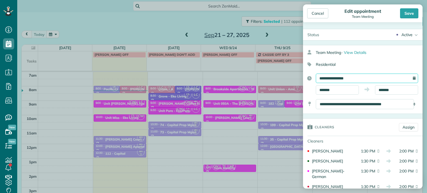
click at [353, 81] on input "**********" at bounding box center [367, 78] width 102 height 9
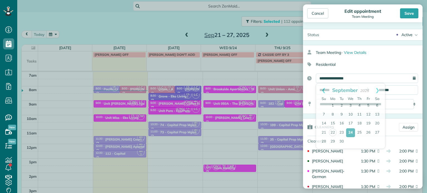
click at [413, 36] on icon at bounding box center [416, 34] width 6 height 11
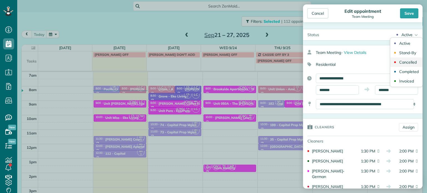
click at [406, 64] on link "Cancelled" at bounding box center [406, 62] width 32 height 9
click at [318, 14] on div "Cancel" at bounding box center [317, 13] width 21 height 10
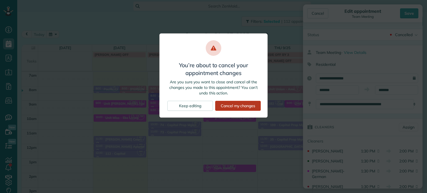
click at [225, 103] on div "Cancel my changes" at bounding box center [238, 106] width 46 height 10
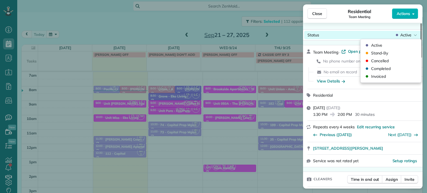
click at [399, 34] on div "Active" at bounding box center [406, 35] width 23 height 6
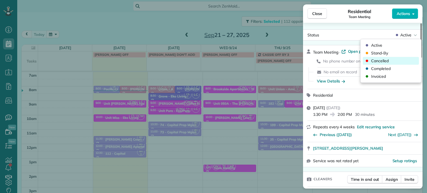
click at [393, 61] on div "Cancelled" at bounding box center [391, 61] width 56 height 8
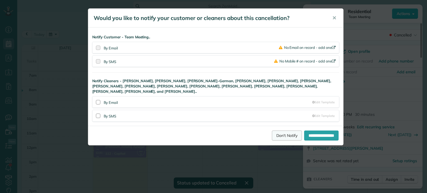
click at [282, 131] on link "Don't Notify" at bounding box center [287, 136] width 30 height 10
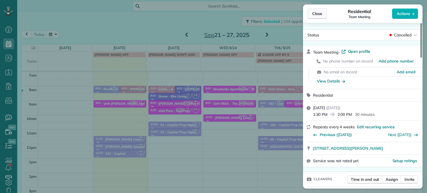
click at [316, 14] on span "Close" at bounding box center [317, 14] width 10 height 6
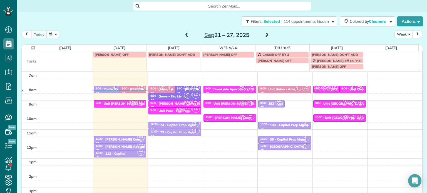
drag, startPoint x: 292, startPoint y: 101, endPoint x: 237, endPoint y: 100, distance: 55.3
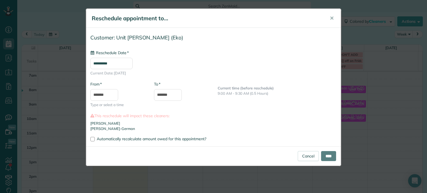
type input "**********"
click at [326, 158] on input "****" at bounding box center [328, 156] width 15 height 10
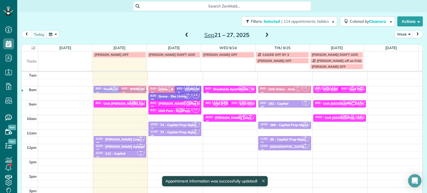
click at [220, 104] on span "CW" at bounding box center [224, 102] width 8 height 8
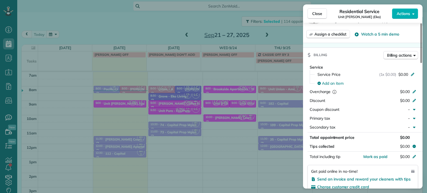
scroll to position [140, 0]
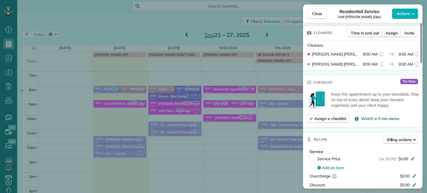
click at [394, 31] on button "Assign" at bounding box center [391, 33] width 19 height 8
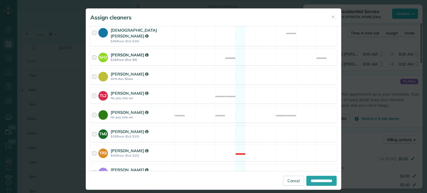
scroll to position [241, 0]
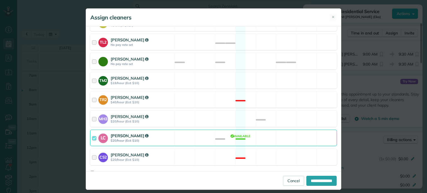
click at [234, 131] on div "LC [PERSON_NAME] $20/hour (Est: $10) Available" at bounding box center [213, 138] width 247 height 16
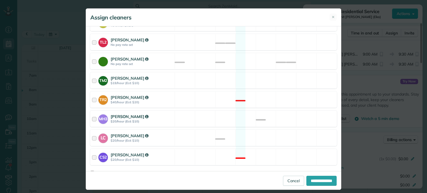
click at [228, 111] on div "MH3 [PERSON_NAME] $20/hour (Est: $10) Available" at bounding box center [213, 119] width 247 height 16
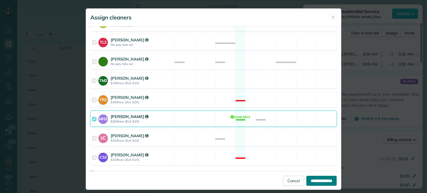
click at [317, 177] on input "**********" at bounding box center [321, 181] width 30 height 10
type input "**********"
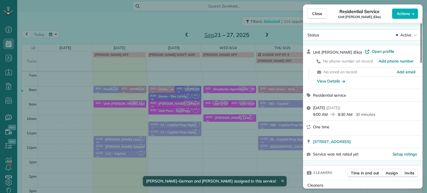
click at [284, 119] on div "Close Residential Service Unit [PERSON_NAME] (Eko) Actions Status Active Unit […" at bounding box center [213, 96] width 427 height 193
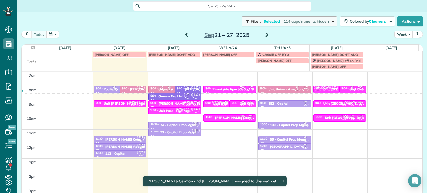
click at [289, 20] on span "| 114 appointments hidden" at bounding box center [305, 21] width 48 height 5
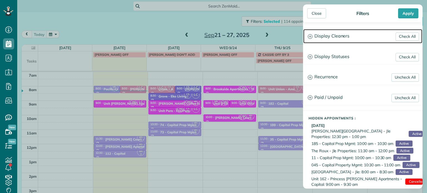
click at [336, 34] on h3 "Display Cleaners" at bounding box center [362, 36] width 119 height 14
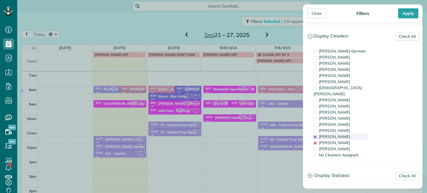
click at [341, 134] on span "[PERSON_NAME]" at bounding box center [334, 136] width 31 height 5
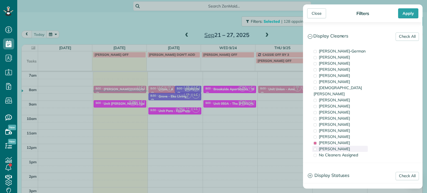
click at [337, 146] on span "[PERSON_NAME]" at bounding box center [334, 148] width 31 height 5
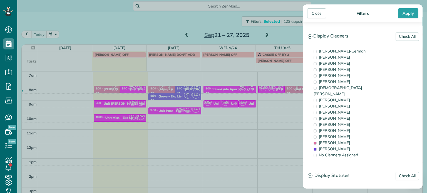
drag, startPoint x: 291, startPoint y: 120, endPoint x: 289, endPoint y: 114, distance: 6.7
click at [291, 120] on div "Close Filters Apply Check All Display Cleaners [PERSON_NAME]-German [PERSON_NAM…" at bounding box center [213, 96] width 427 height 193
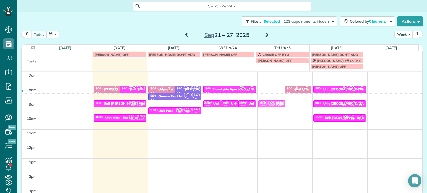
drag, startPoint x: 271, startPoint y: 90, endPoint x: 274, endPoint y: 103, distance: 13.2
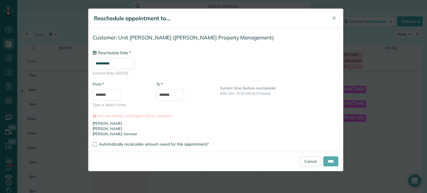
type input "**********"
click at [333, 160] on input "****" at bounding box center [330, 162] width 15 height 10
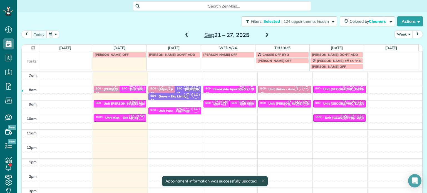
click at [294, 103] on span "MZ" at bounding box center [298, 102] width 8 height 8
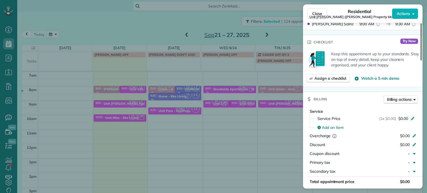
scroll to position [111, 0]
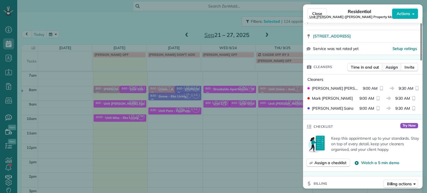
click at [396, 70] on span "Assign" at bounding box center [392, 67] width 12 height 6
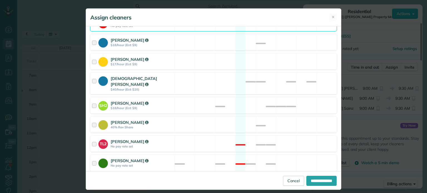
scroll to position [241, 0]
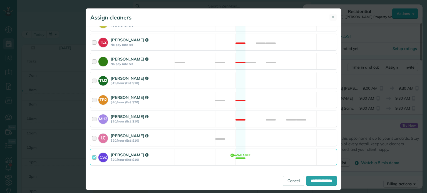
drag, startPoint x: 272, startPoint y: 152, endPoint x: 273, endPoint y: 145, distance: 6.4
click at [272, 152] on div "CS2 [PERSON_NAME] $20/hour (Est: $10) Available" at bounding box center [213, 157] width 247 height 16
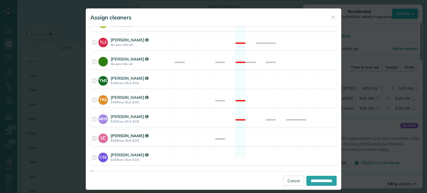
click at [274, 134] on div "LC [PERSON_NAME] $20/hour (Est: $10) Available" at bounding box center [213, 138] width 247 height 16
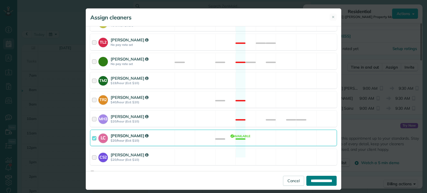
click at [324, 180] on input "**********" at bounding box center [321, 181] width 30 height 10
type input "**********"
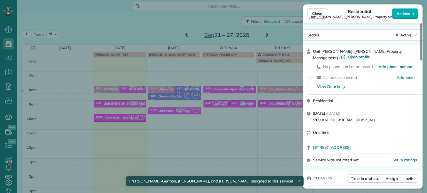
click at [279, 117] on div "Close Residential Unit [PERSON_NAME] ([PERSON_NAME] Property Management) Action…" at bounding box center [213, 96] width 427 height 193
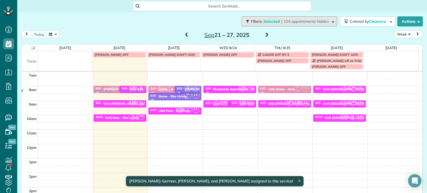
click at [300, 21] on span "| 124 appointments hidden" at bounding box center [305, 21] width 48 height 5
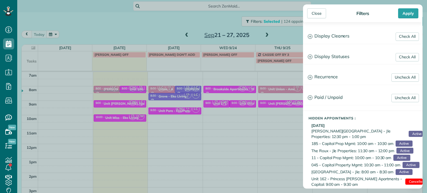
click at [349, 48] on div "Check All Display Cleaners [PERSON_NAME]-German [PERSON_NAME] [PERSON_NAME] [PE…" at bounding box center [363, 105] width 120 height 167
click at [348, 39] on h3 "Display Cleaners" at bounding box center [362, 36] width 119 height 14
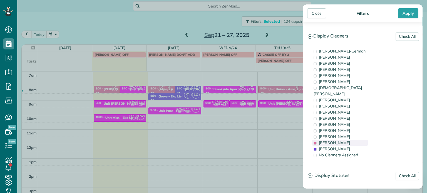
click at [344, 140] on div "[PERSON_NAME]" at bounding box center [340, 143] width 56 height 6
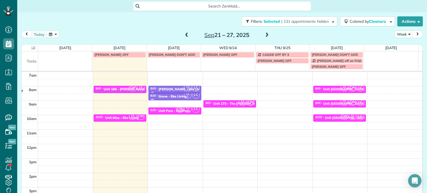
click at [240, 121] on div "Close Filters Apply Check All Display Cleaners [PERSON_NAME]-German [PERSON_NAM…" at bounding box center [213, 96] width 427 height 193
click at [280, 87] on div "4am 5am 6am 7am 8am 9am 10am 11am 12pm 1pm 2pm 3pm 4pm 5pm CW CS 2 8:00 - 8:30 …" at bounding box center [222, 130] width 401 height 202
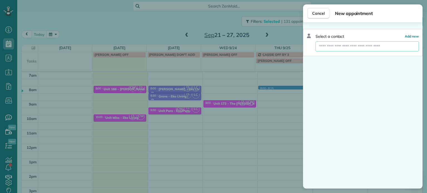
click at [347, 45] on input "text" at bounding box center [367, 46] width 103 height 10
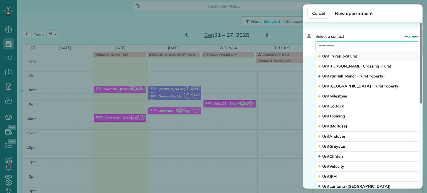
type input "*********"
click at [350, 57] on span "Pure" at bounding box center [352, 56] width 8 height 5
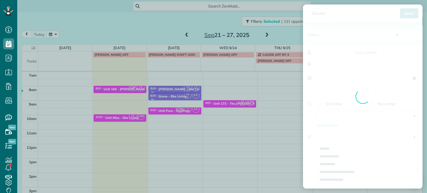
type input "**********"
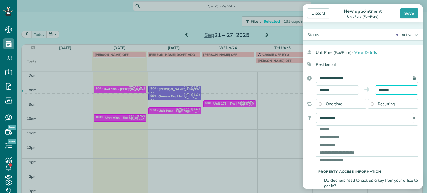
click at [381, 88] on input "*******" at bounding box center [396, 89] width 43 height 9
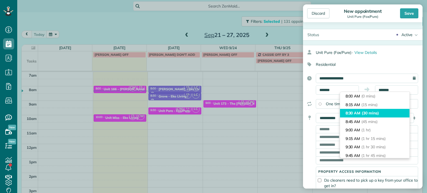
type input "*******"
click at [379, 112] on span "(30 mins)" at bounding box center [370, 113] width 17 height 5
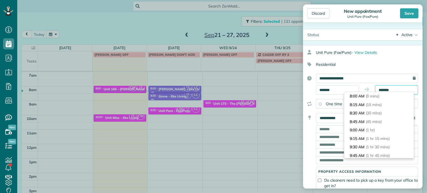
scroll to position [8, 0]
click at [331, 129] on input "text" at bounding box center [367, 129] width 102 height 8
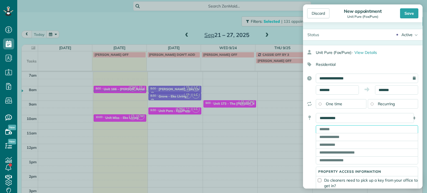
paste input "**********"
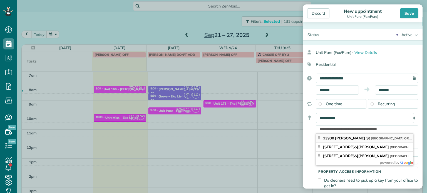
type input "**********"
type input "********"
type input "**"
type input "*****"
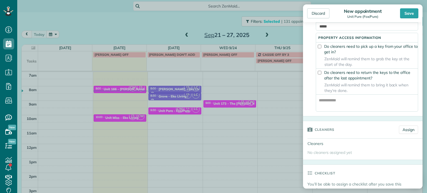
scroll to position [167, 0]
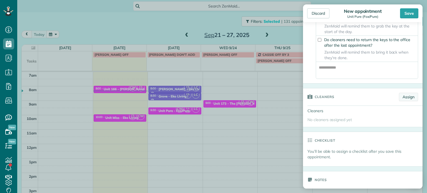
click at [405, 98] on link "Assign" at bounding box center [408, 97] width 19 height 8
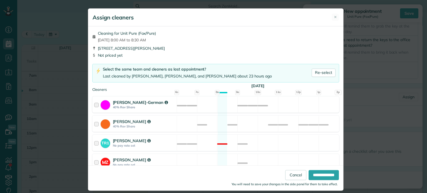
click at [276, 110] on div "[PERSON_NAME]-German 40% Rev Share Available" at bounding box center [215, 104] width 247 height 16
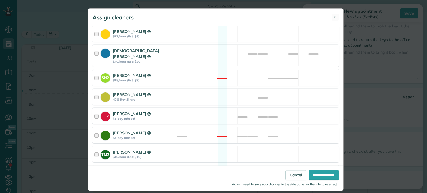
scroll to position [234, 0]
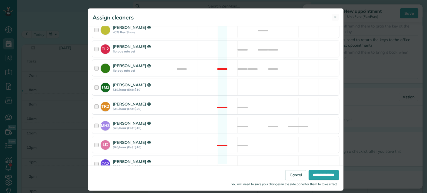
click at [278, 163] on div "CS2 [PERSON_NAME] $20/hour (Est: $10) Available" at bounding box center [215, 164] width 247 height 16
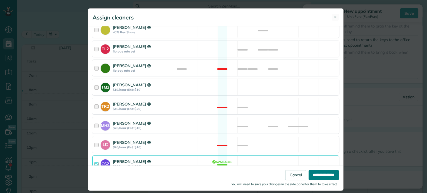
click at [315, 175] on input "**********" at bounding box center [324, 175] width 30 height 10
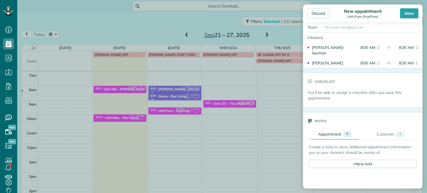
scroll to position [278, 0]
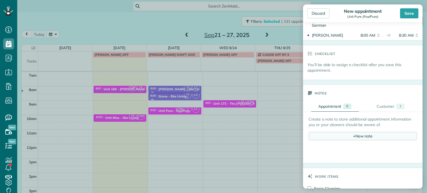
click at [353, 137] on div "+ New note" at bounding box center [363, 136] width 108 height 8
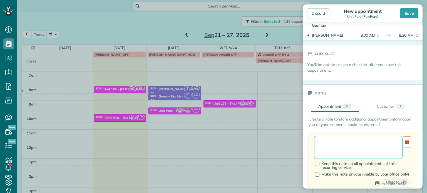
click at [355, 145] on textarea at bounding box center [358, 147] width 88 height 23
paste textarea "**********"
click at [352, 143] on textarea "**********" at bounding box center [358, 147] width 88 height 23
paste textarea "**********"
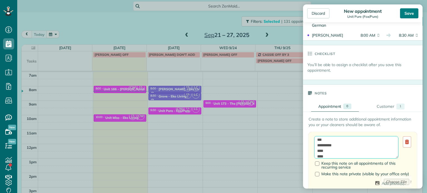
type textarea "**********"
click at [416, 16] on div "Save" at bounding box center [409, 13] width 18 height 10
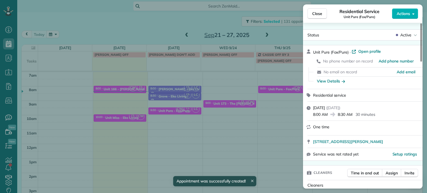
click at [129, 26] on div "Close Residential Service Unit Pure (Fox/Pure) Actions Status Active Unit Pure …" at bounding box center [213, 96] width 427 height 193
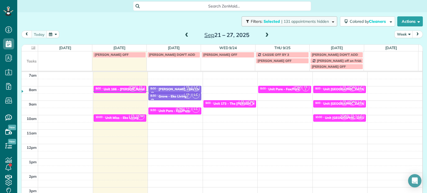
click at [295, 20] on span "| 131 appointments hidden" at bounding box center [305, 21] width 48 height 5
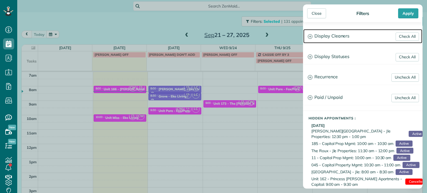
click at [322, 37] on h3 "Display Cleaners" at bounding box center [362, 36] width 119 height 14
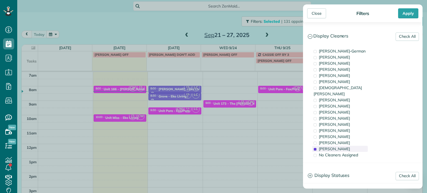
click at [340, 146] on span "[PERSON_NAME]" at bounding box center [334, 148] width 31 height 5
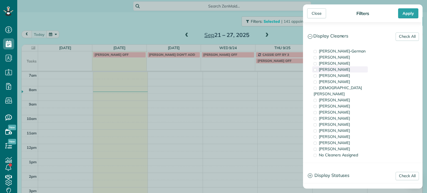
click at [342, 71] on div "[PERSON_NAME]" at bounding box center [340, 69] width 56 height 6
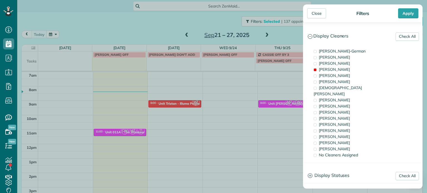
click at [216, 105] on div "Close Filters Apply Check All Display Cleaners [PERSON_NAME]-German [PERSON_NAM…" at bounding box center [213, 96] width 427 height 193
